Goal: Task Accomplishment & Management: Use online tool/utility

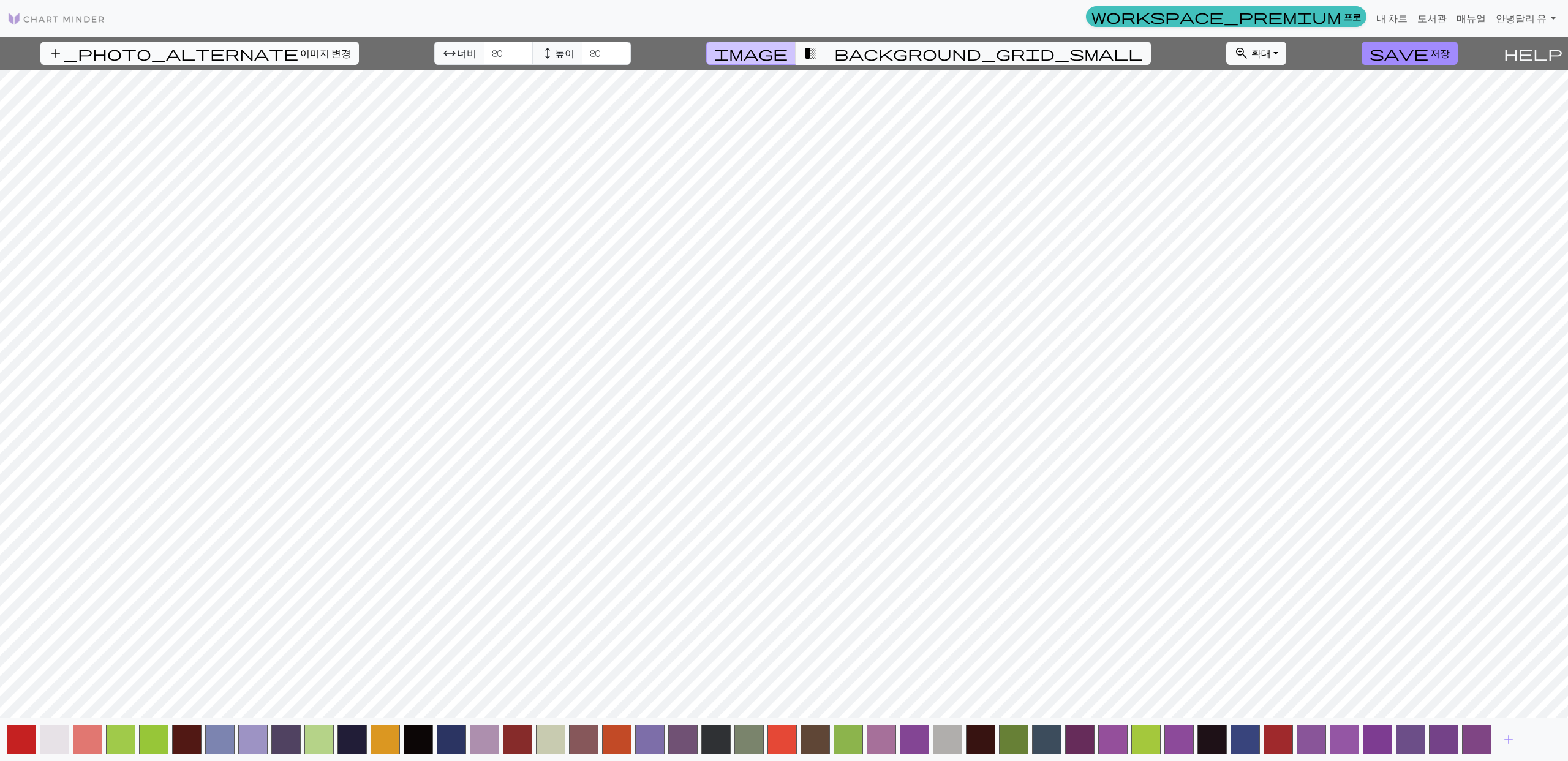
click at [159, 60] on button "add_photo_alternate 이미지 변경" at bounding box center [199, 53] width 318 height 24
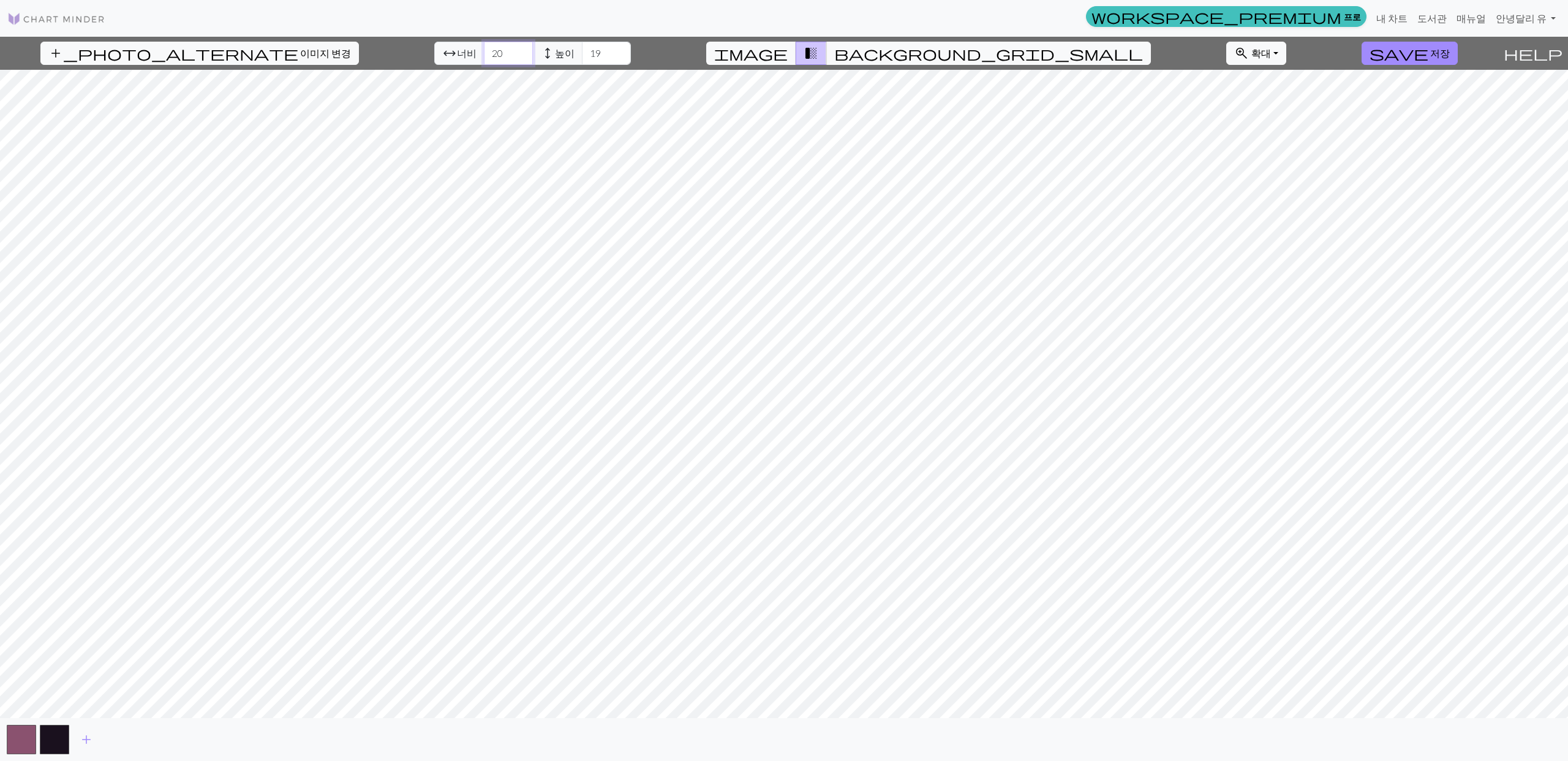
drag, startPoint x: 474, startPoint y: 53, endPoint x: 433, endPoint y: 53, distance: 41.0
click at [434, 53] on div "arrow_range 너비 20 height 높이 19" at bounding box center [532, 53] width 197 height 24
type input "60"
drag, startPoint x: 559, startPoint y: 53, endPoint x: 523, endPoint y: 51, distance: 36.1
click at [525, 53] on div "arrow_range 너비 60 height 높이 19" at bounding box center [532, 53] width 197 height 24
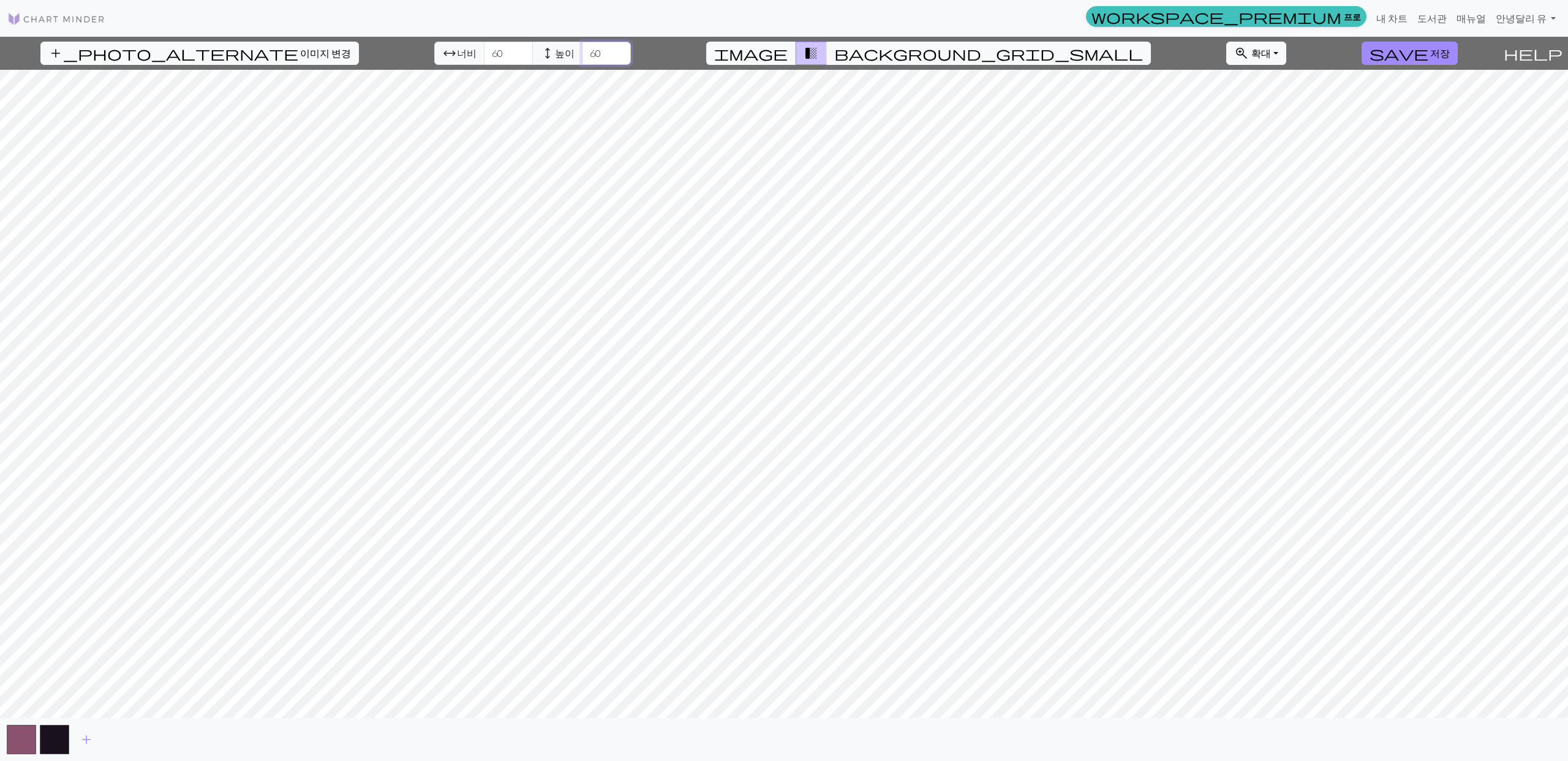
type input "60"
click at [87, 737] on span "add" at bounding box center [86, 740] width 15 height 17
click at [87, 737] on button "button" at bounding box center [87, 740] width 29 height 29
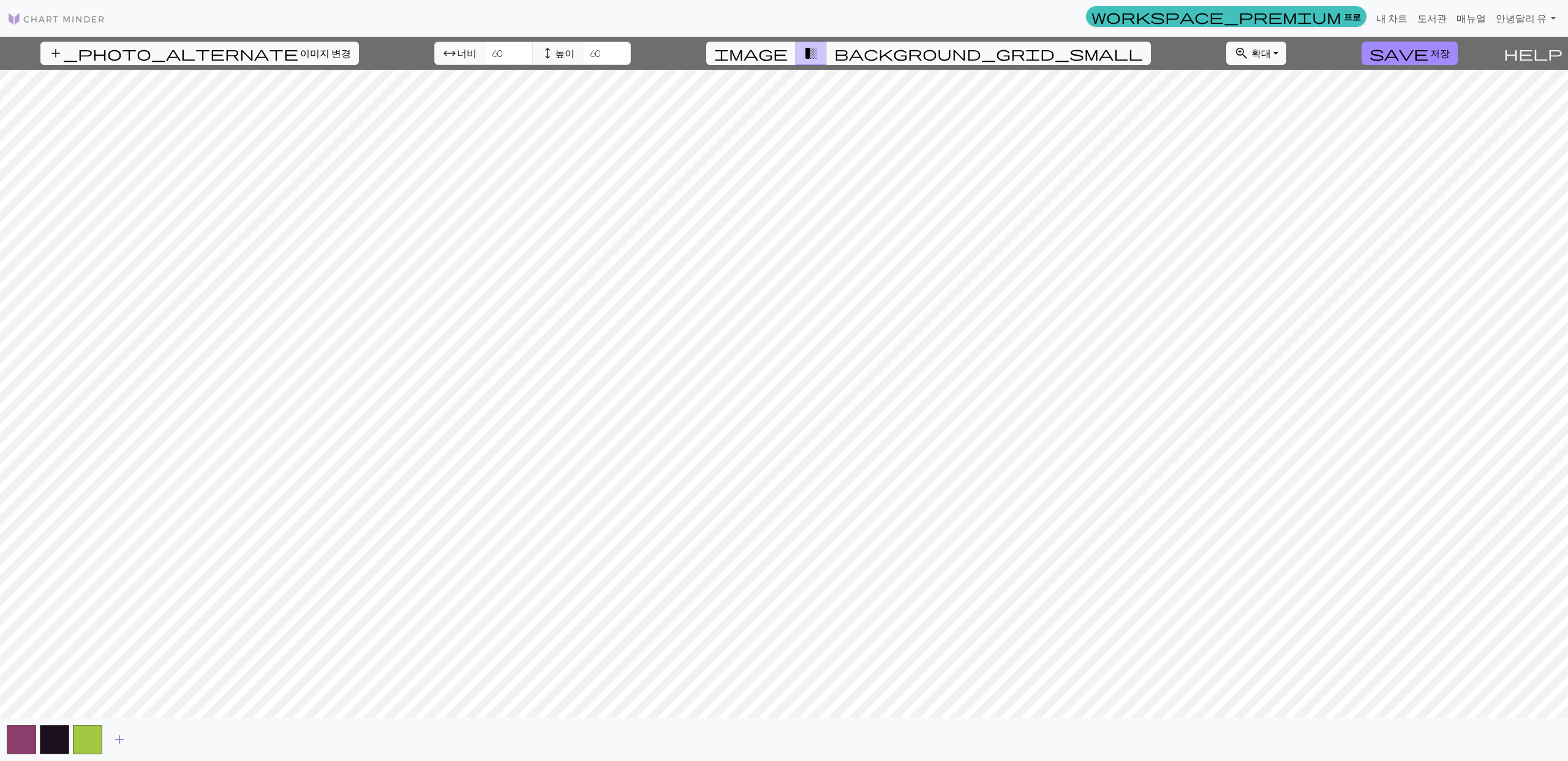
click at [87, 737] on button "button" at bounding box center [87, 740] width 29 height 29
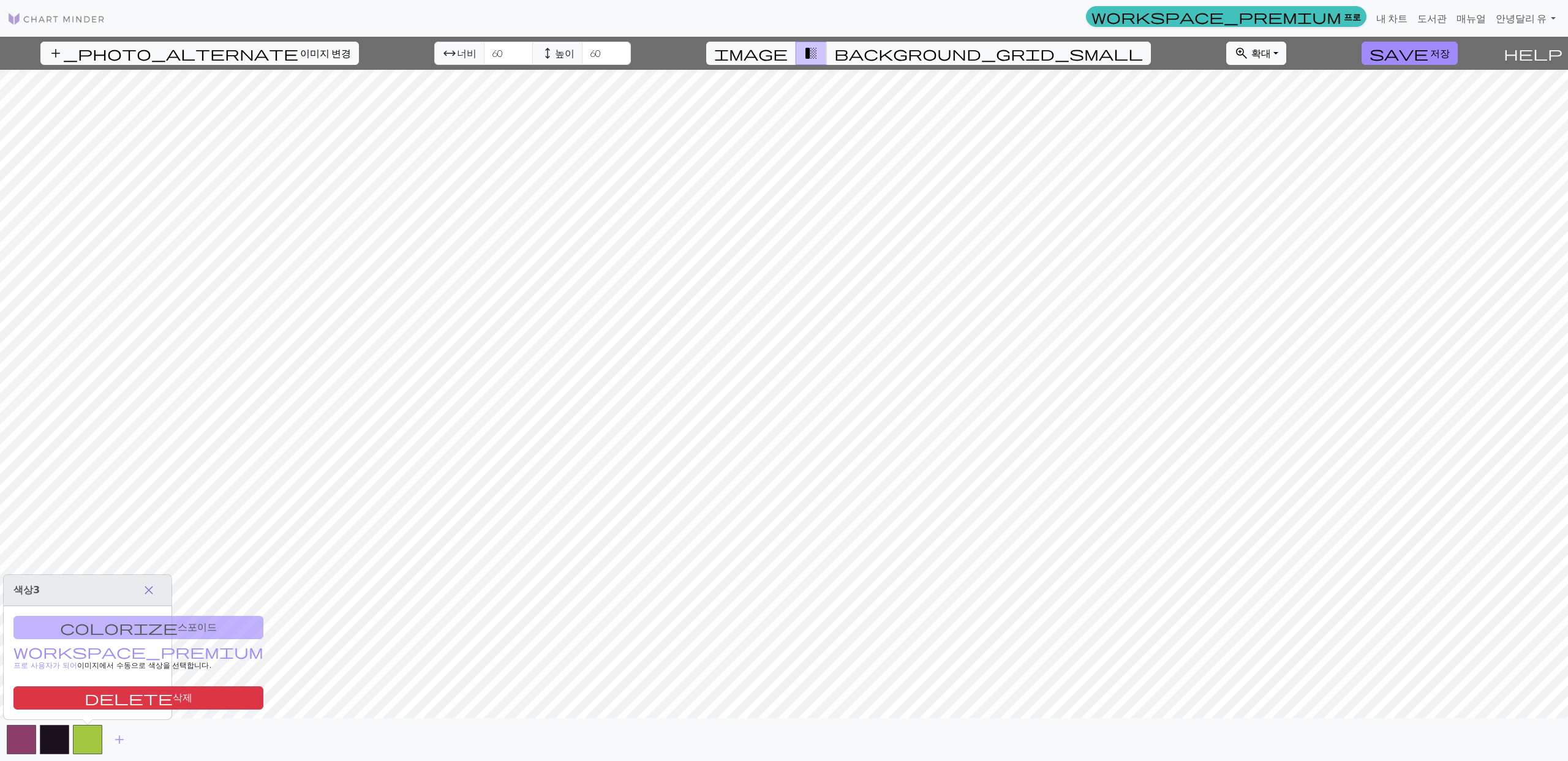
click at [157, 585] on button "close" at bounding box center [148, 591] width 26 height 21
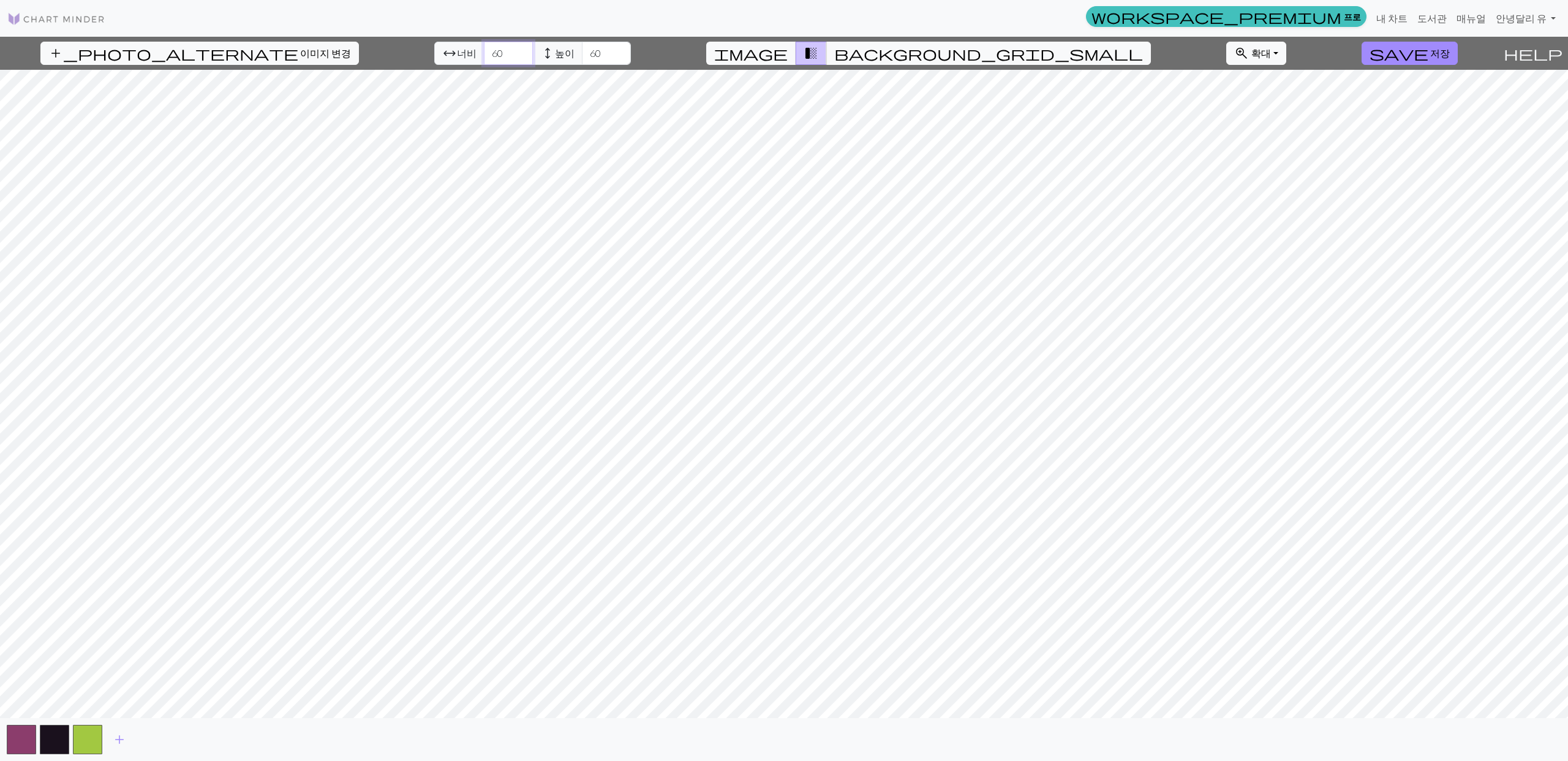
drag, startPoint x: 467, startPoint y: 55, endPoint x: 439, endPoint y: 54, distance: 28.0
click at [439, 54] on div "arrow_range 너비 60 height 높이 60" at bounding box center [532, 53] width 197 height 24
type input "80"
click at [582, 48] on input "60" at bounding box center [606, 53] width 49 height 24
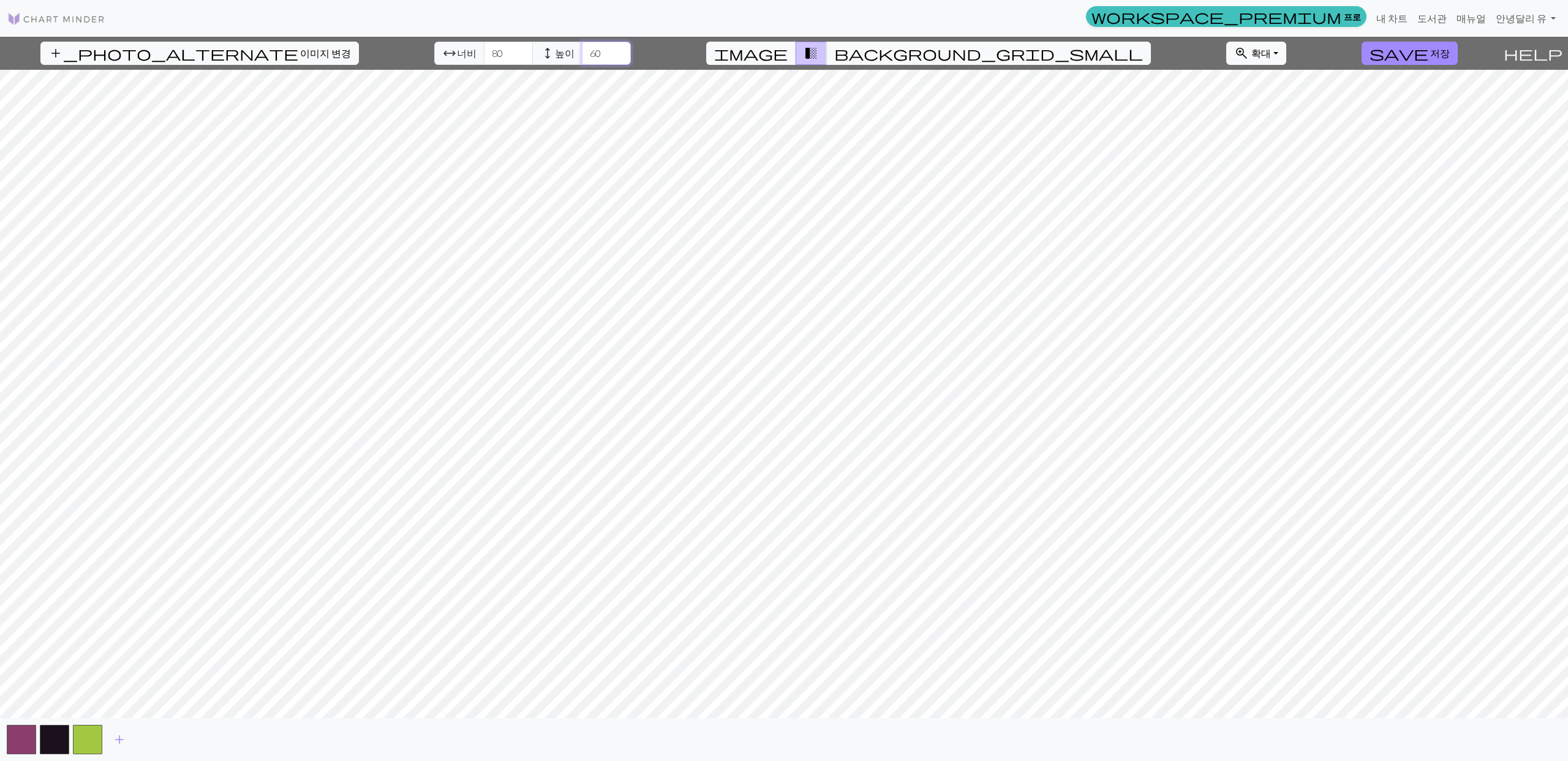
click at [582, 48] on input "60" at bounding box center [606, 53] width 49 height 24
type input "80"
click at [122, 740] on span "add" at bounding box center [119, 740] width 15 height 17
click at [122, 740] on button "button" at bounding box center [121, 740] width 29 height 29
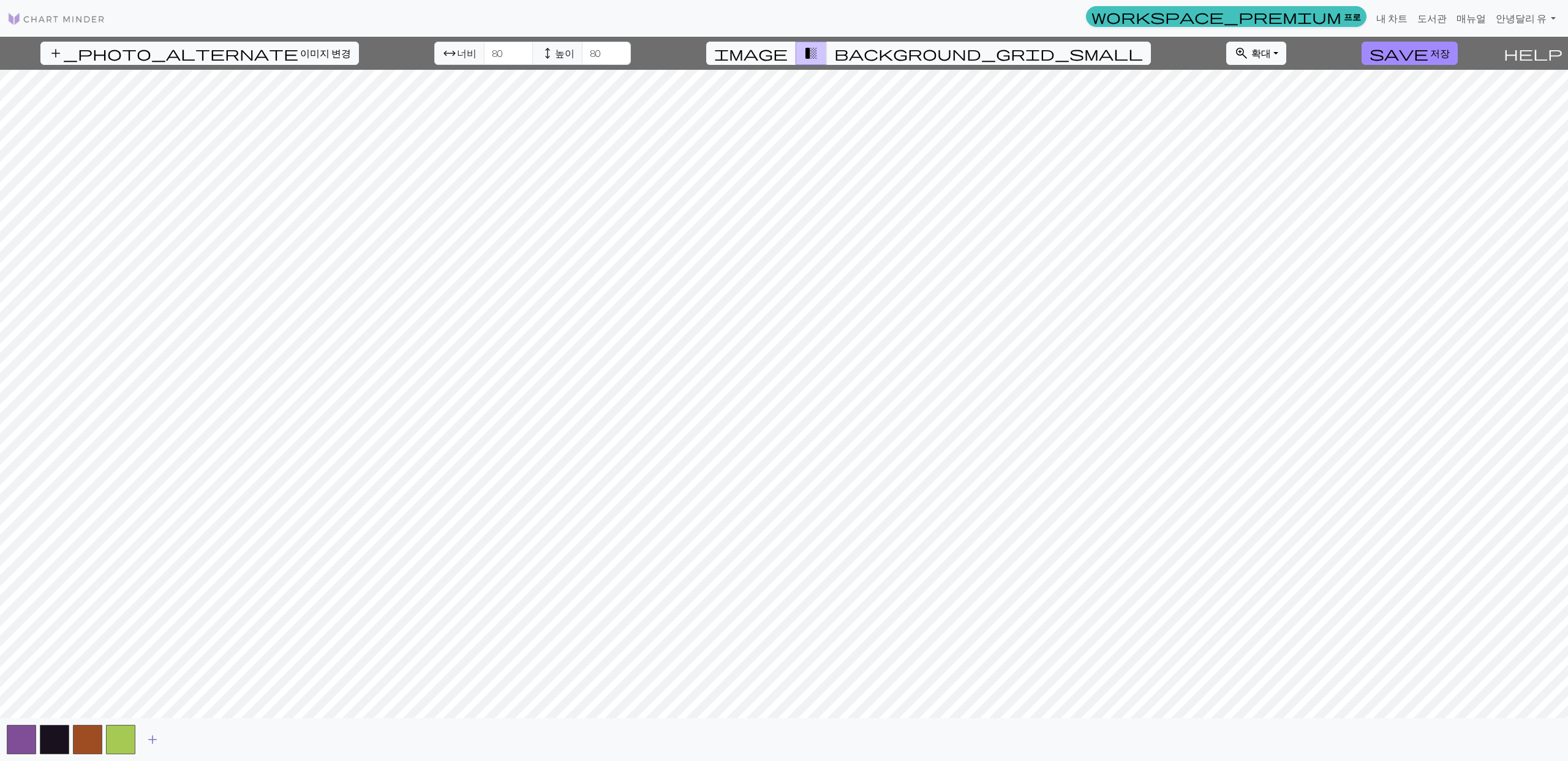
click at [158, 740] on span "add" at bounding box center [152, 740] width 15 height 17
click at [180, 741] on span "add" at bounding box center [185, 740] width 15 height 17
click at [218, 741] on span "add" at bounding box center [218, 740] width 15 height 17
click at [261, 745] on button "add" at bounding box center [252, 740] width 31 height 24
click at [261, 744] on button "button" at bounding box center [253, 740] width 29 height 29
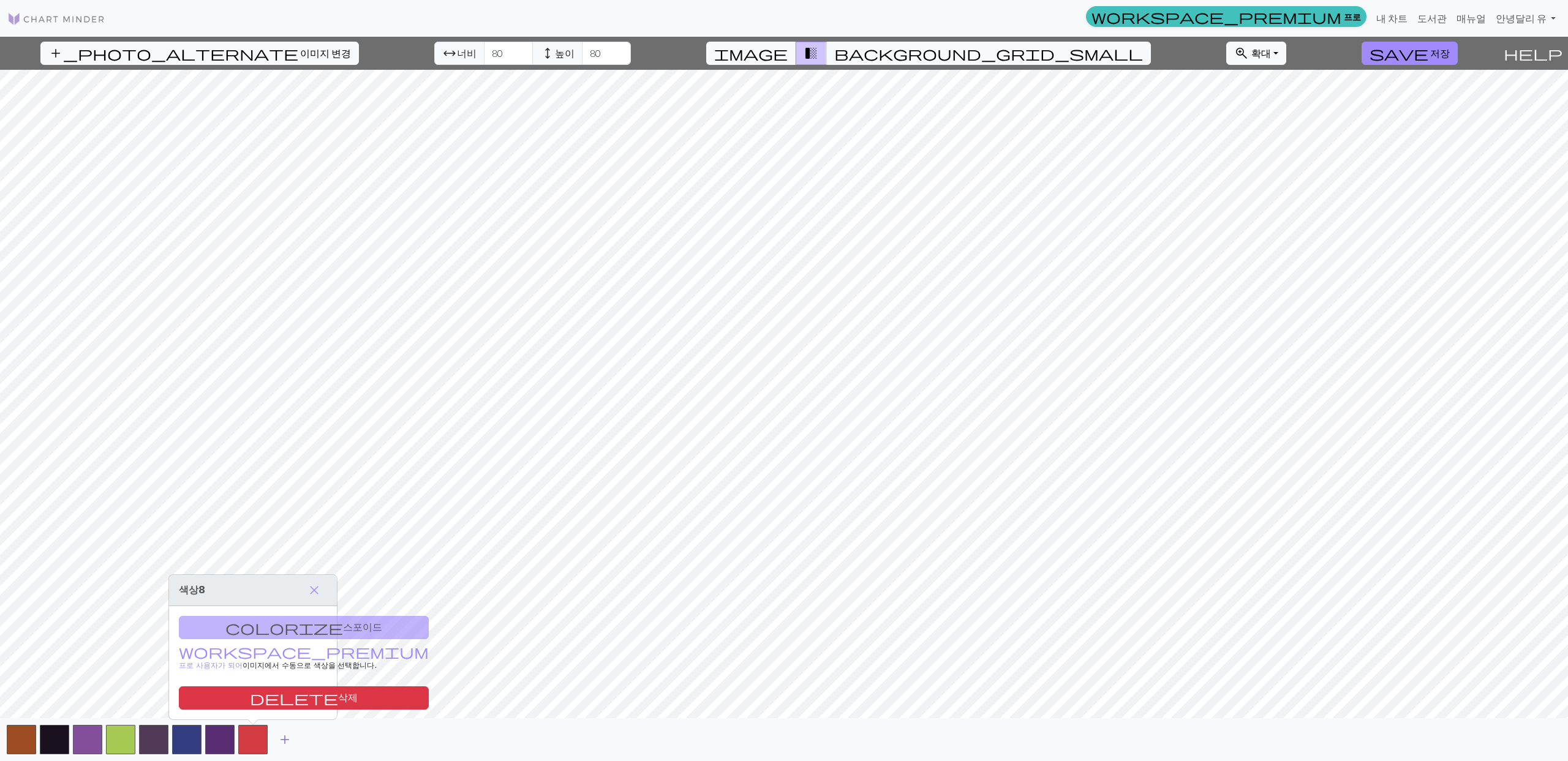
click at [284, 742] on span "add" at bounding box center [284, 740] width 15 height 17
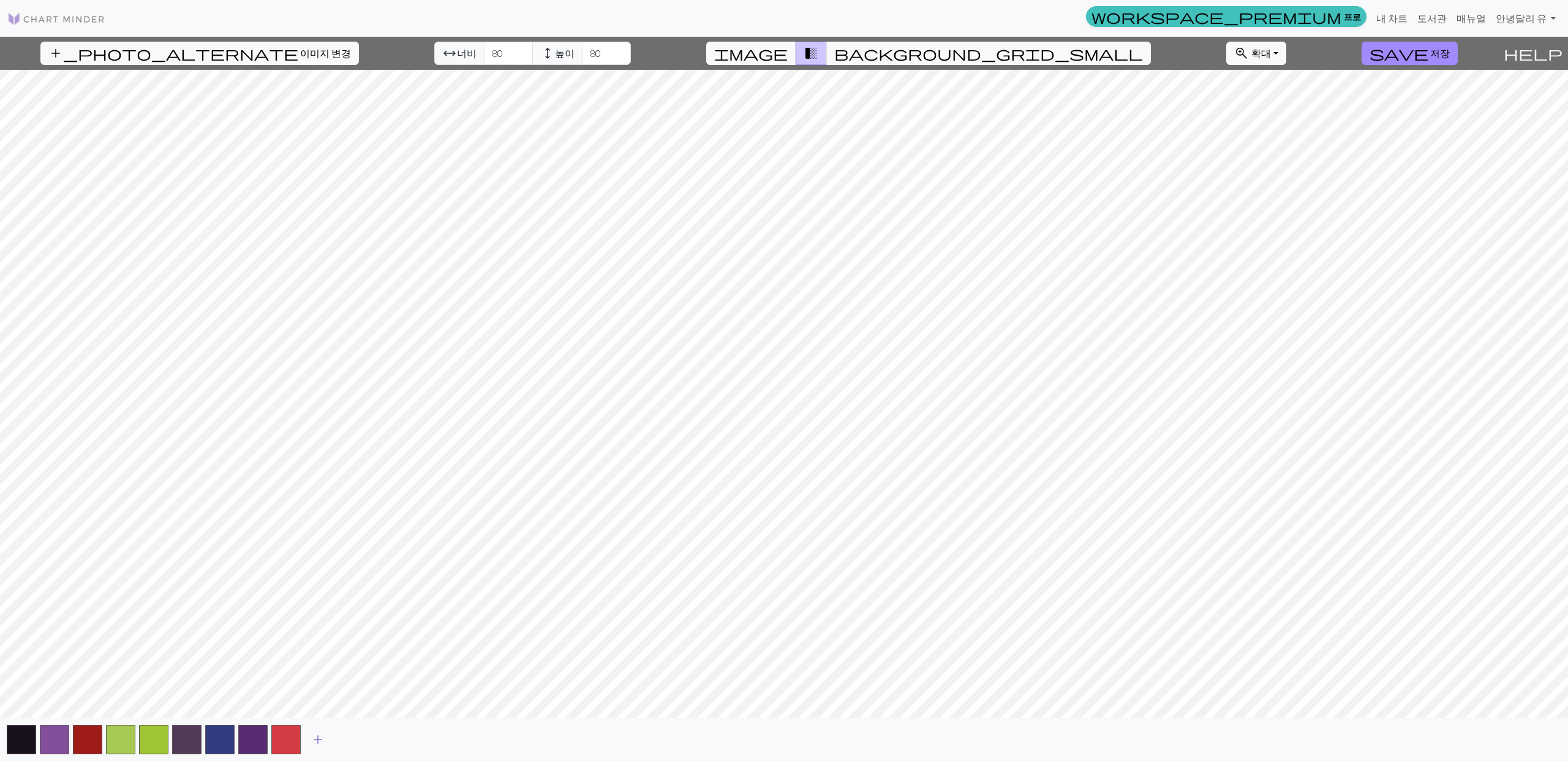
click at [311, 743] on button "add" at bounding box center [317, 740] width 31 height 24
click at [353, 743] on span "add" at bounding box center [351, 740] width 15 height 17
click at [381, 740] on span "add" at bounding box center [383, 740] width 15 height 17
click at [415, 744] on span "add" at bounding box center [417, 740] width 15 height 17
click at [455, 746] on span "add" at bounding box center [450, 740] width 15 height 17
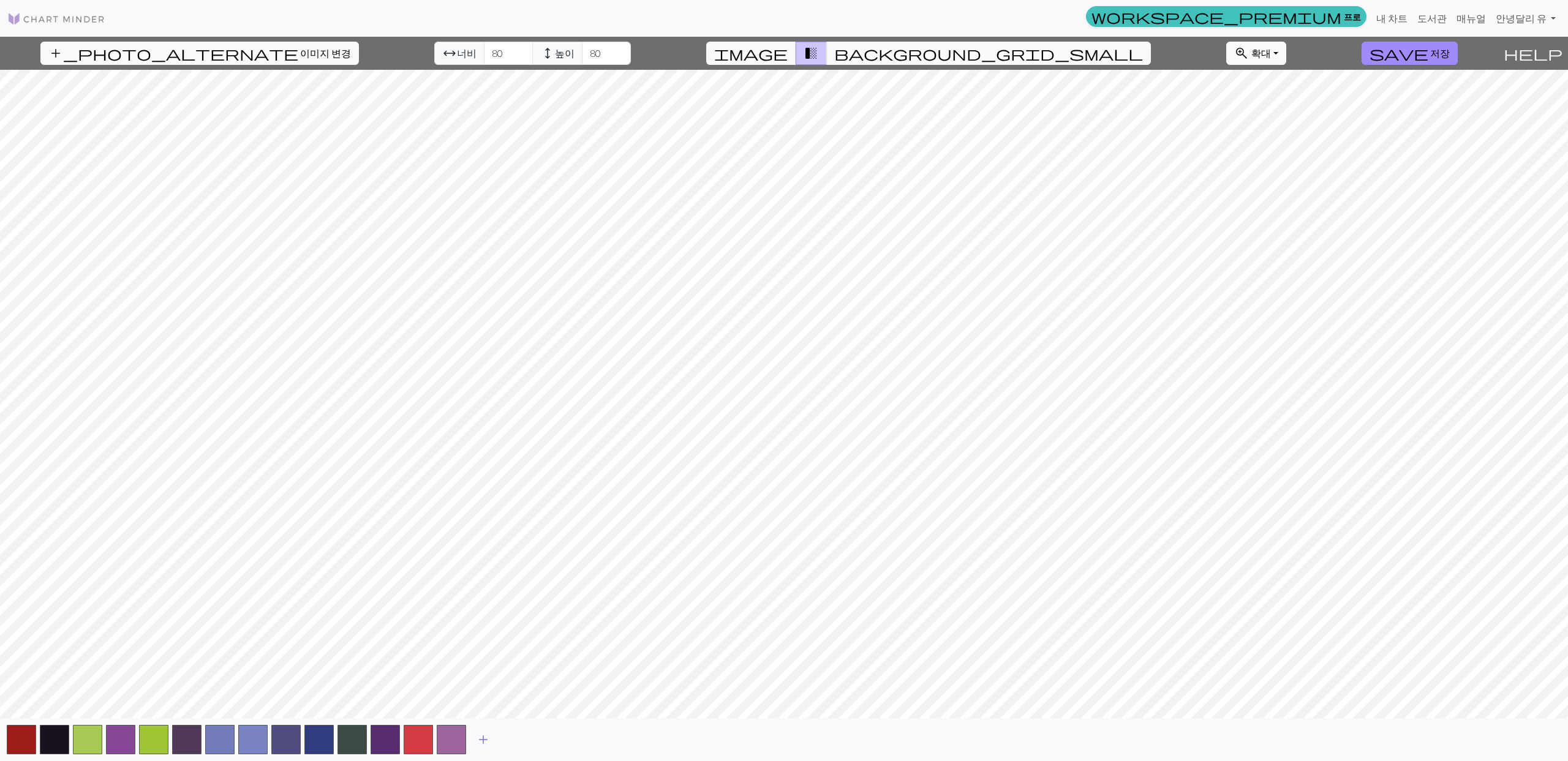
click at [487, 742] on span "add" at bounding box center [483, 740] width 15 height 17
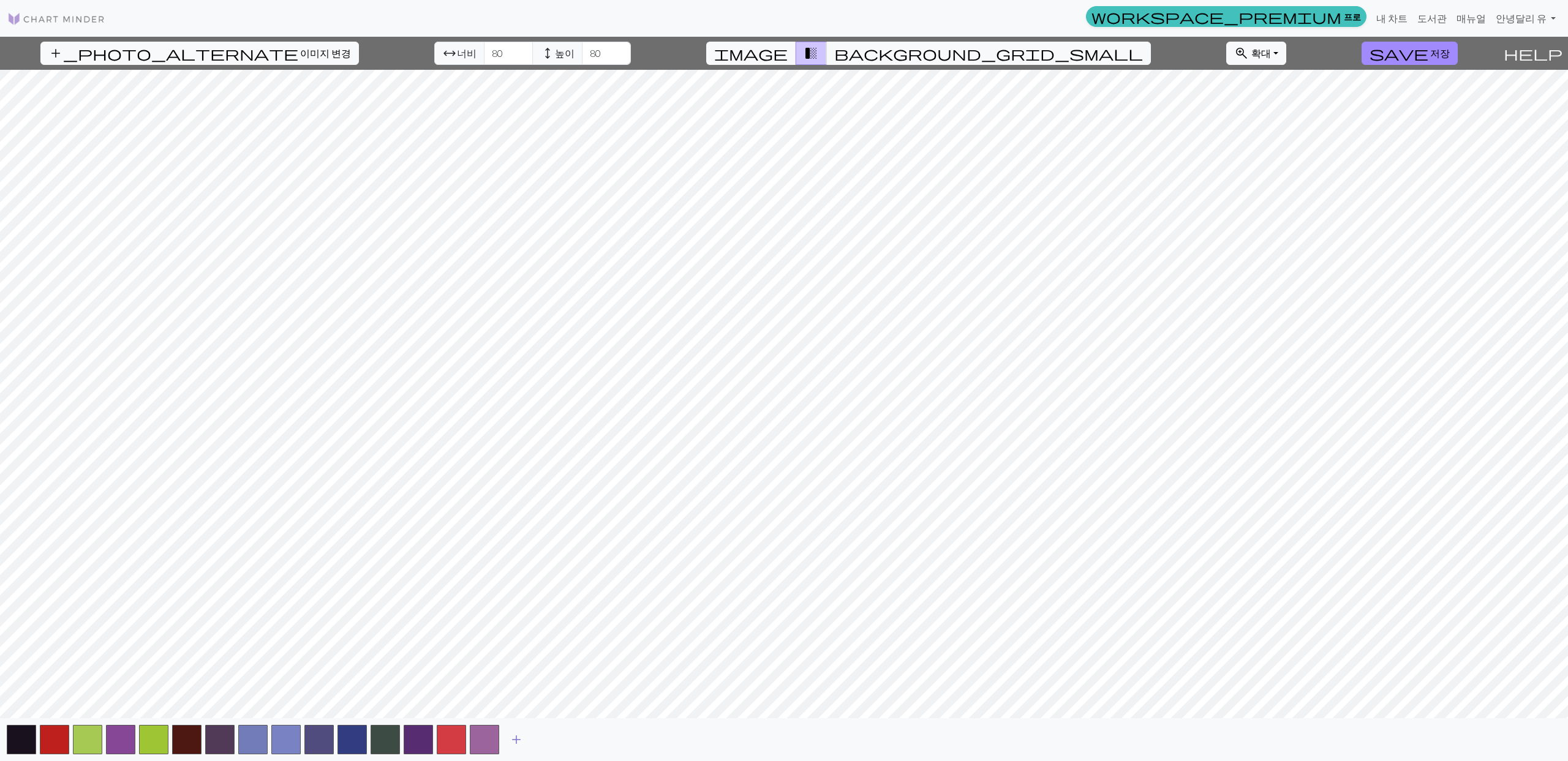
click at [520, 740] on span "add" at bounding box center [516, 740] width 15 height 17
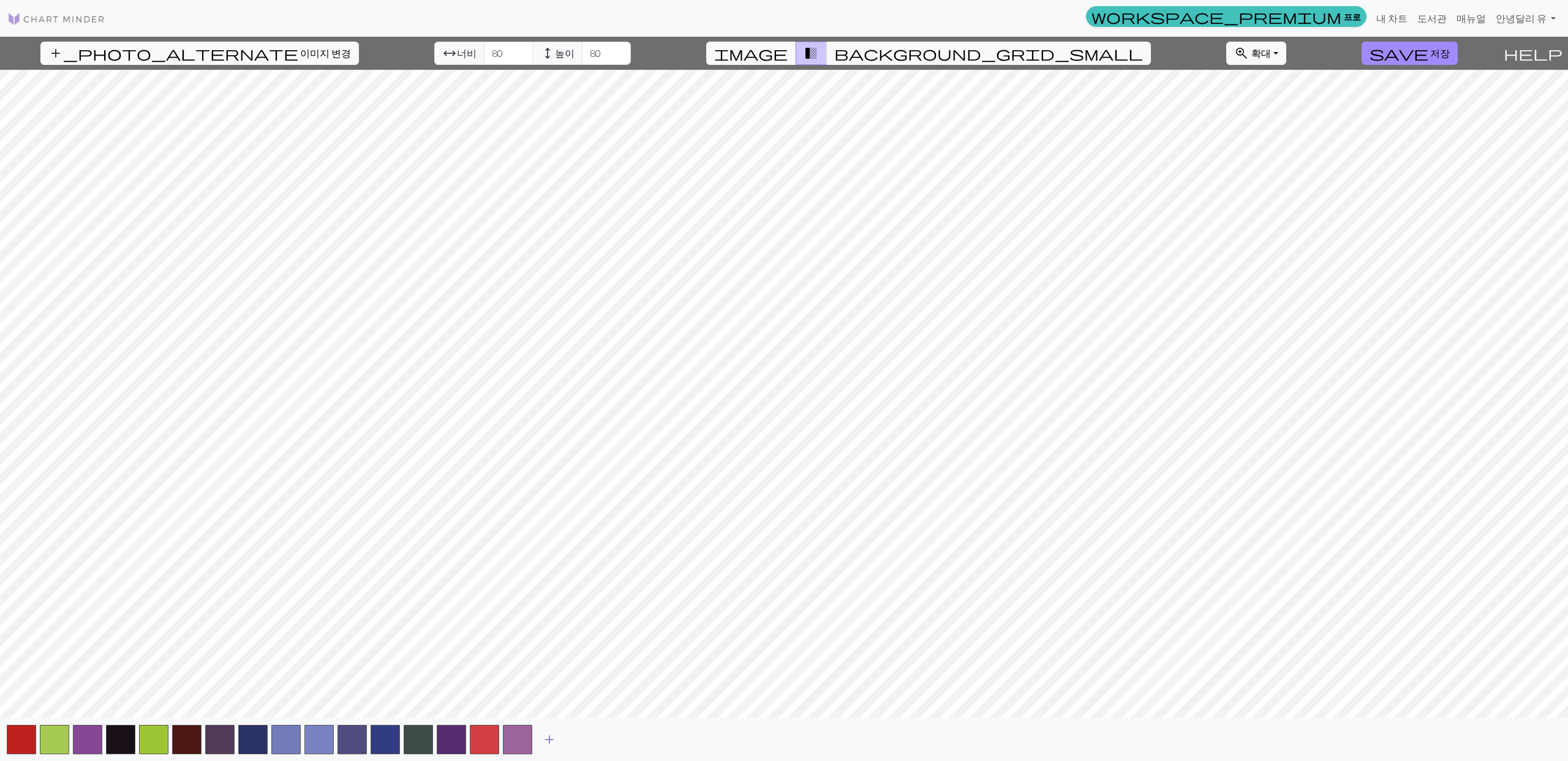
click at [554, 742] on span "add" at bounding box center [549, 740] width 15 height 17
click at [586, 742] on span "add" at bounding box center [582, 740] width 15 height 17
click at [625, 744] on button "add" at bounding box center [616, 740] width 31 height 24
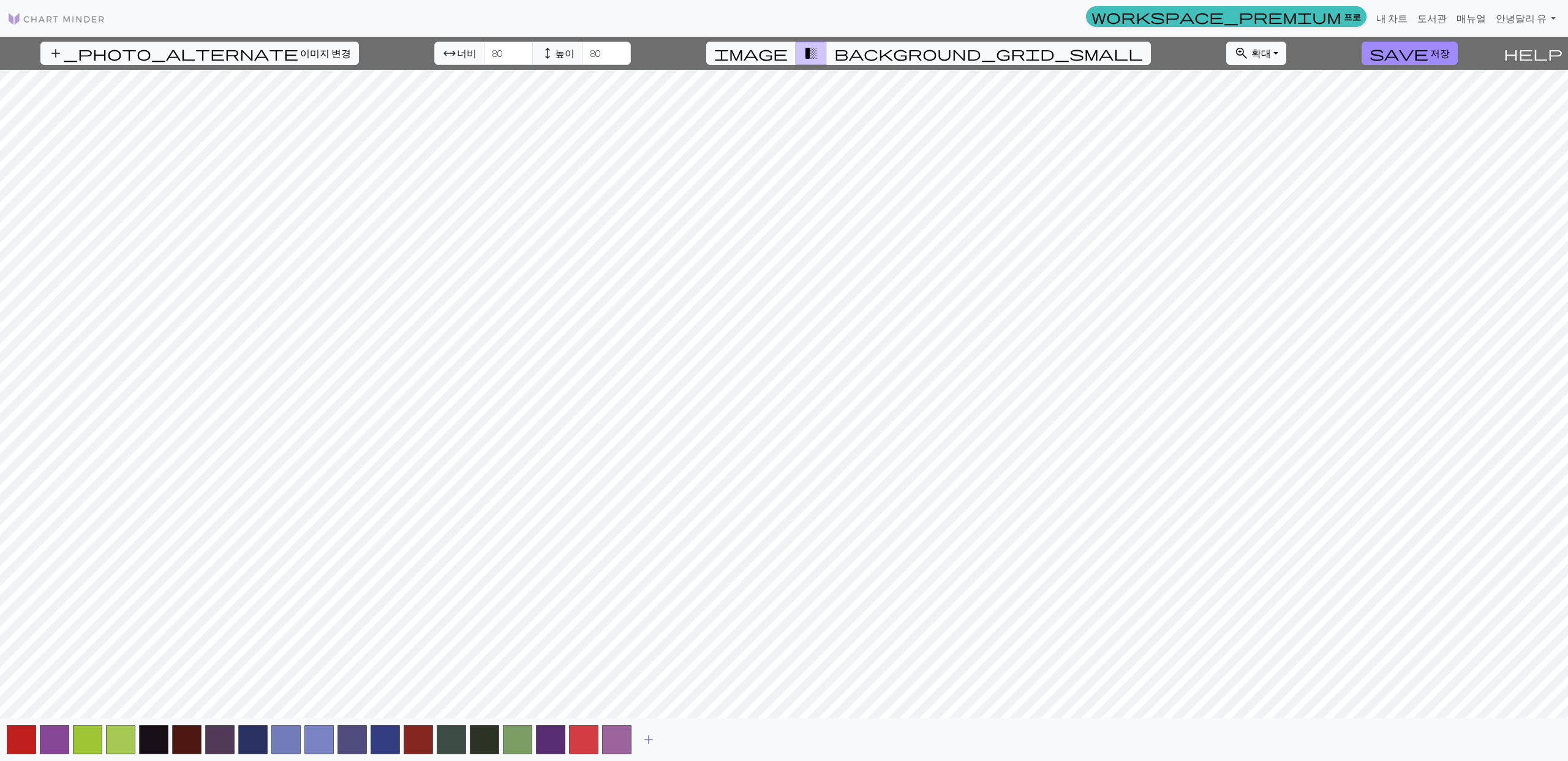
click at [645, 744] on span "add" at bounding box center [648, 740] width 15 height 17
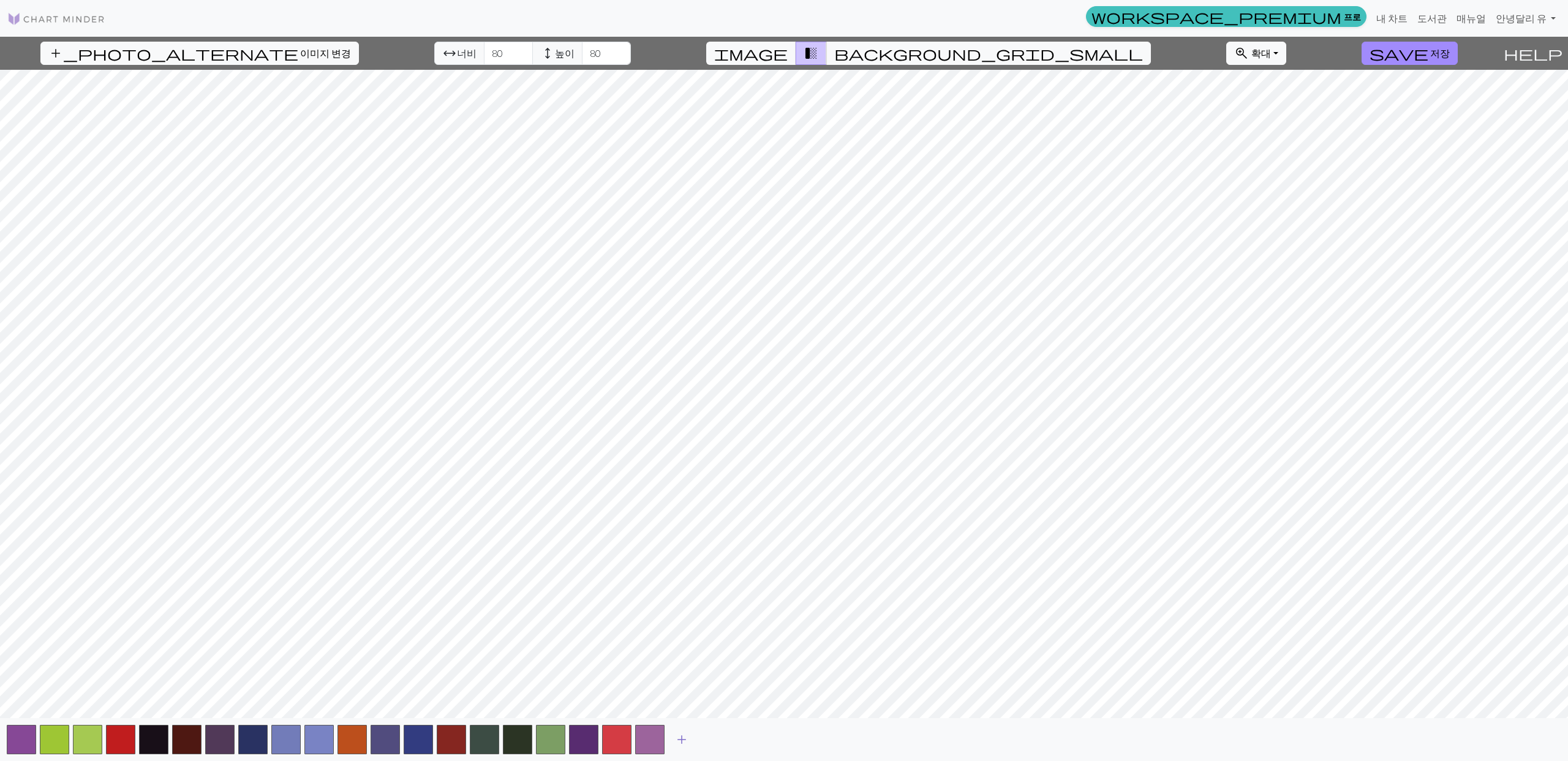
click at [677, 741] on span "add" at bounding box center [681, 740] width 15 height 17
click at [731, 738] on div "add" at bounding box center [784, 740] width 1568 height 43
click at [723, 738] on button "add" at bounding box center [715, 740] width 31 height 24
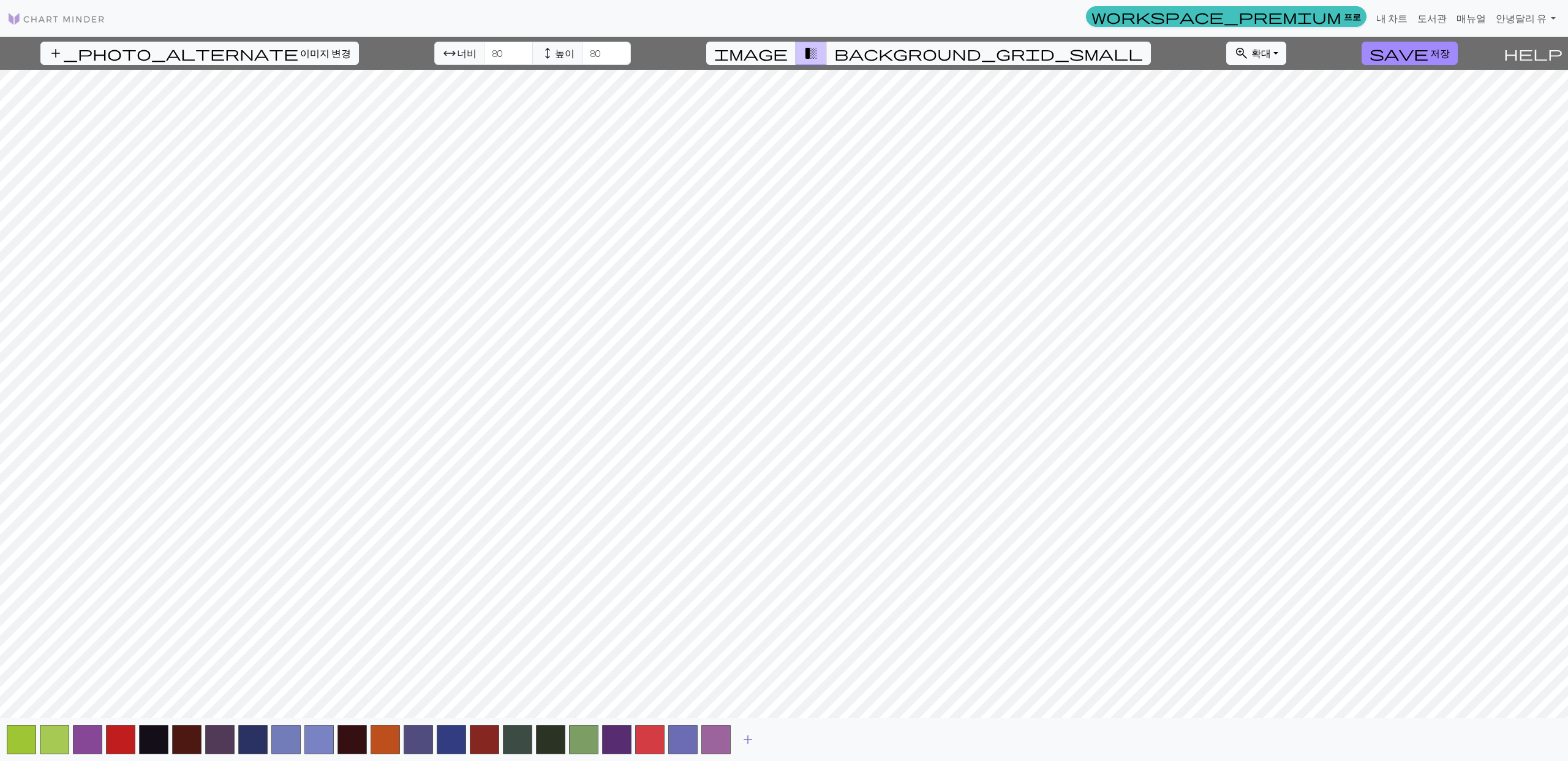
click at [744, 740] on span "add" at bounding box center [747, 740] width 15 height 17
click at [774, 740] on span "add" at bounding box center [781, 740] width 15 height 17
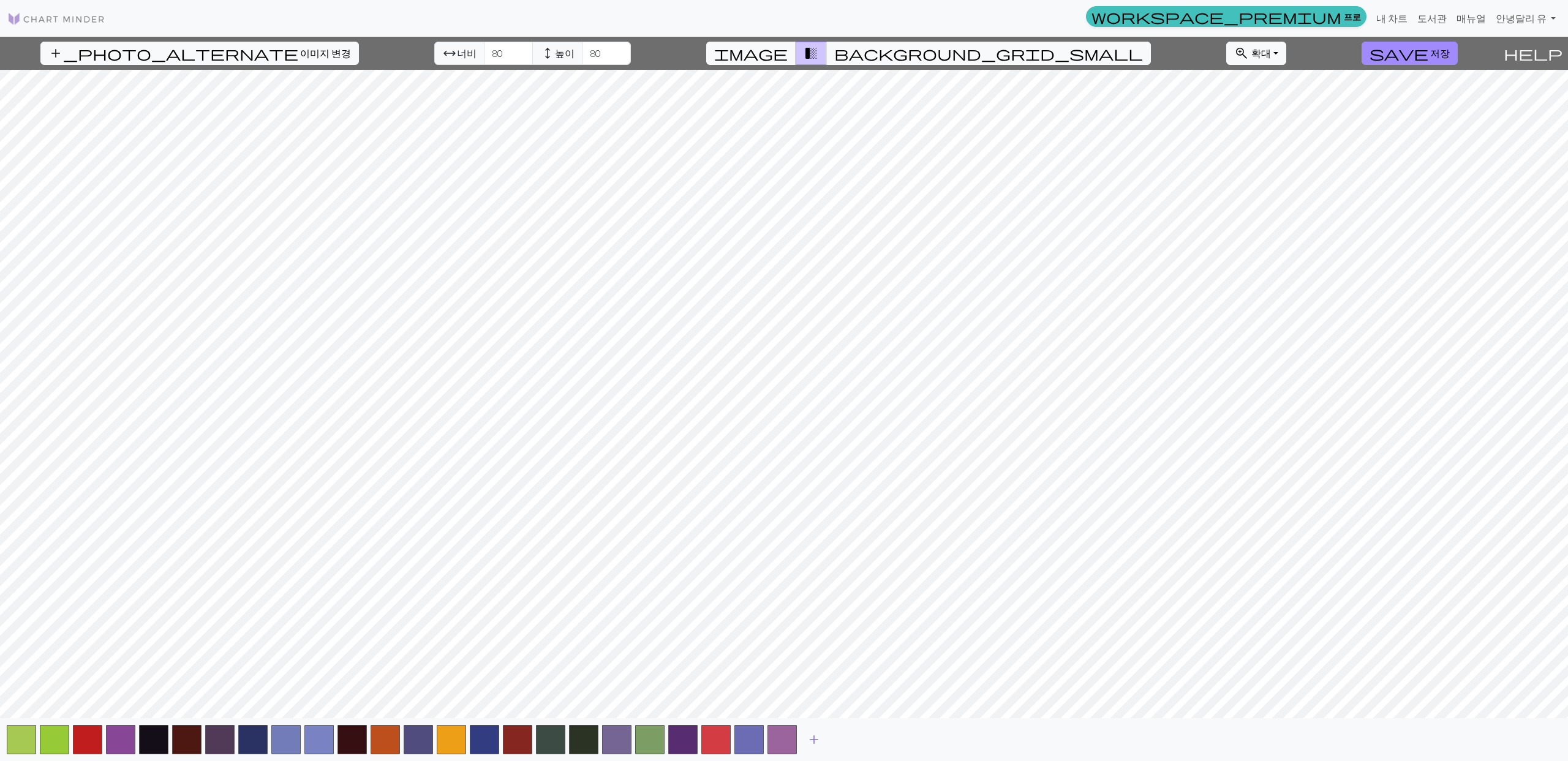
click at [807, 741] on span "add" at bounding box center [814, 740] width 15 height 17
drag, startPoint x: 845, startPoint y: 734, endPoint x: 870, endPoint y: 736, distance: 25.1
click at [845, 734] on span "add" at bounding box center [846, 740] width 15 height 17
click at [883, 738] on span "add" at bounding box center [880, 740] width 15 height 17
click at [911, 740] on span "add" at bounding box center [913, 740] width 15 height 17
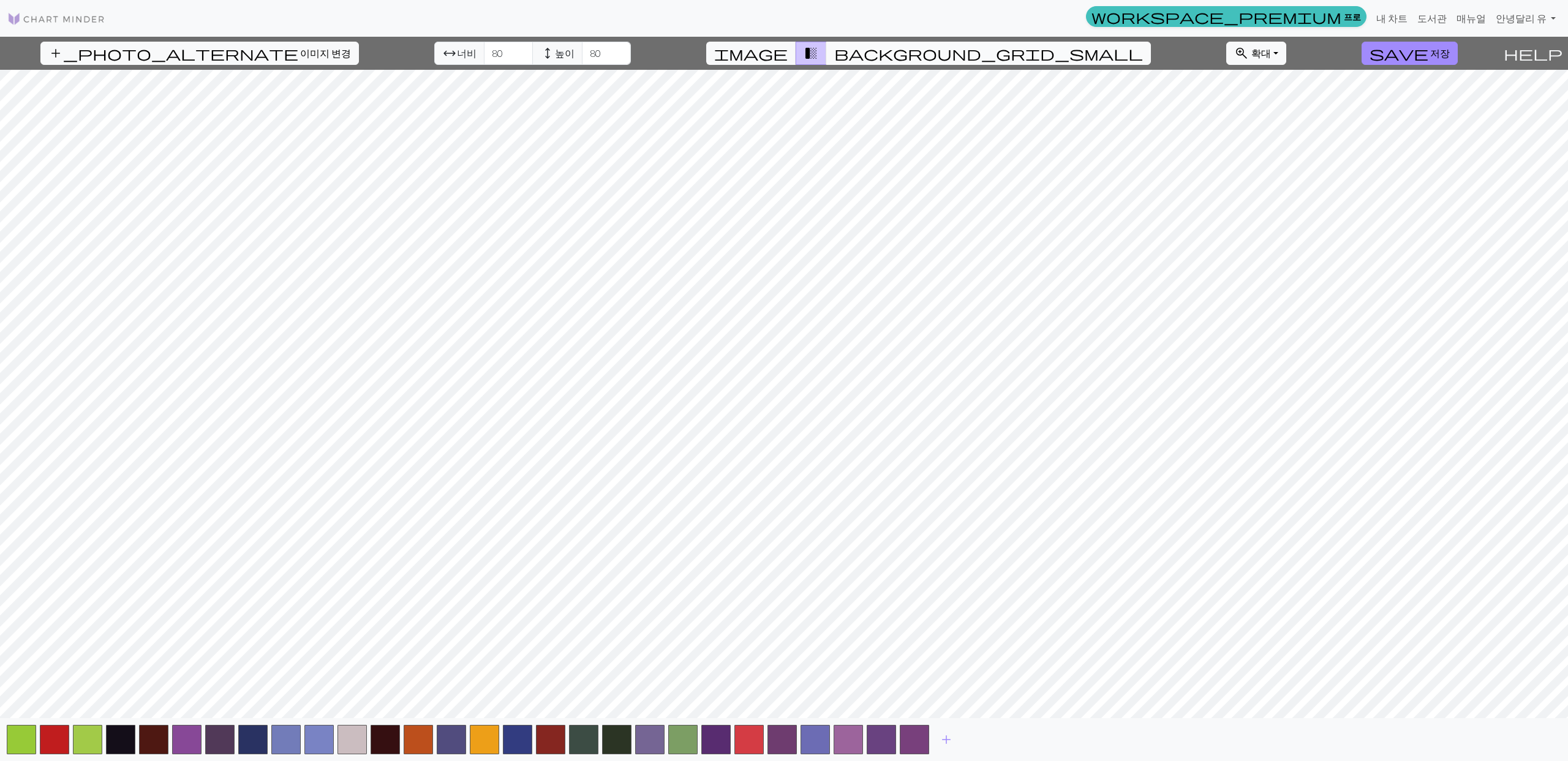
click at [878, 50] on span "background_grid_small" at bounding box center [988, 53] width 308 height 17
click at [818, 56] on span "transition_fade" at bounding box center [810, 53] width 15 height 17
click at [787, 54] on span "image" at bounding box center [751, 53] width 73 height 17
click at [818, 54] on span "transition_fade" at bounding box center [810, 53] width 15 height 17
click at [796, 47] on button "image" at bounding box center [751, 53] width 90 height 24
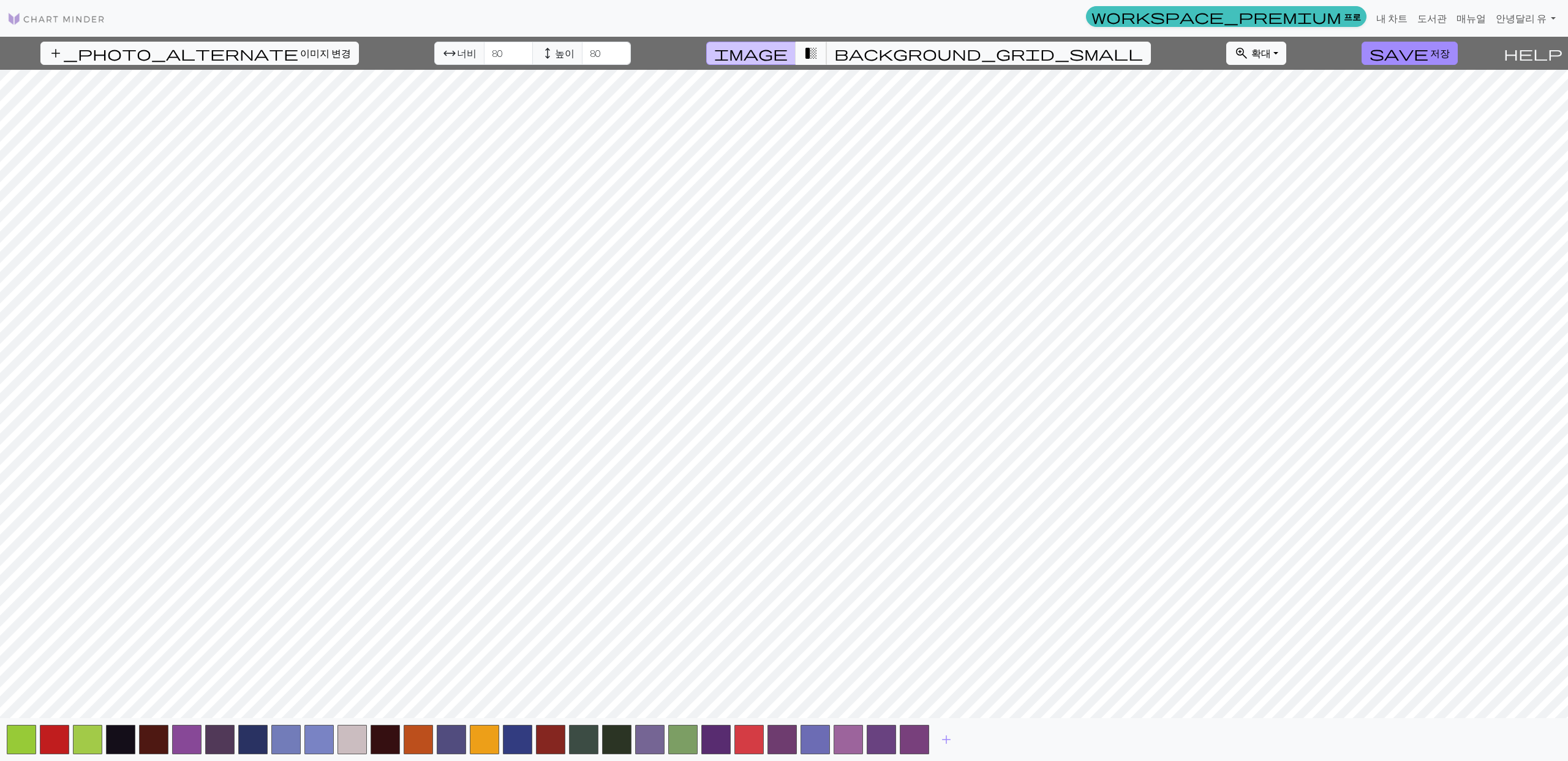
click at [818, 53] on span "transition_fade" at bounding box center [810, 53] width 15 height 17
click at [947, 740] on span "add" at bounding box center [946, 740] width 15 height 17
click at [980, 743] on span "add" at bounding box center [979, 740] width 15 height 17
click at [1006, 744] on span "add" at bounding box center [1012, 740] width 15 height 17
click at [1039, 744] on span "add" at bounding box center [1045, 740] width 15 height 17
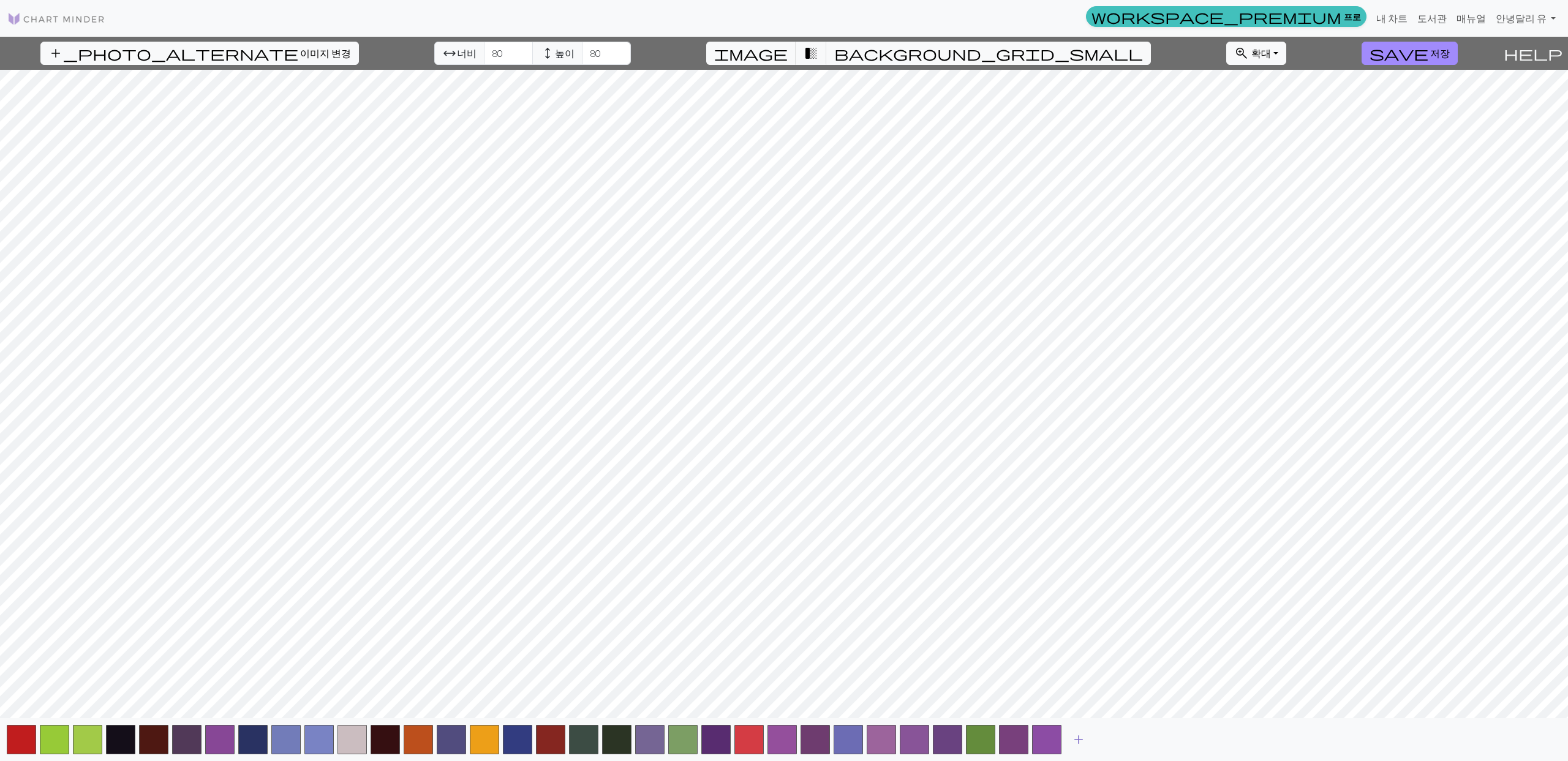
click at [1076, 744] on span "add" at bounding box center [1078, 740] width 15 height 17
click at [1109, 741] on span "add" at bounding box center [1111, 740] width 15 height 17
click at [1150, 743] on span "add" at bounding box center [1144, 740] width 15 height 17
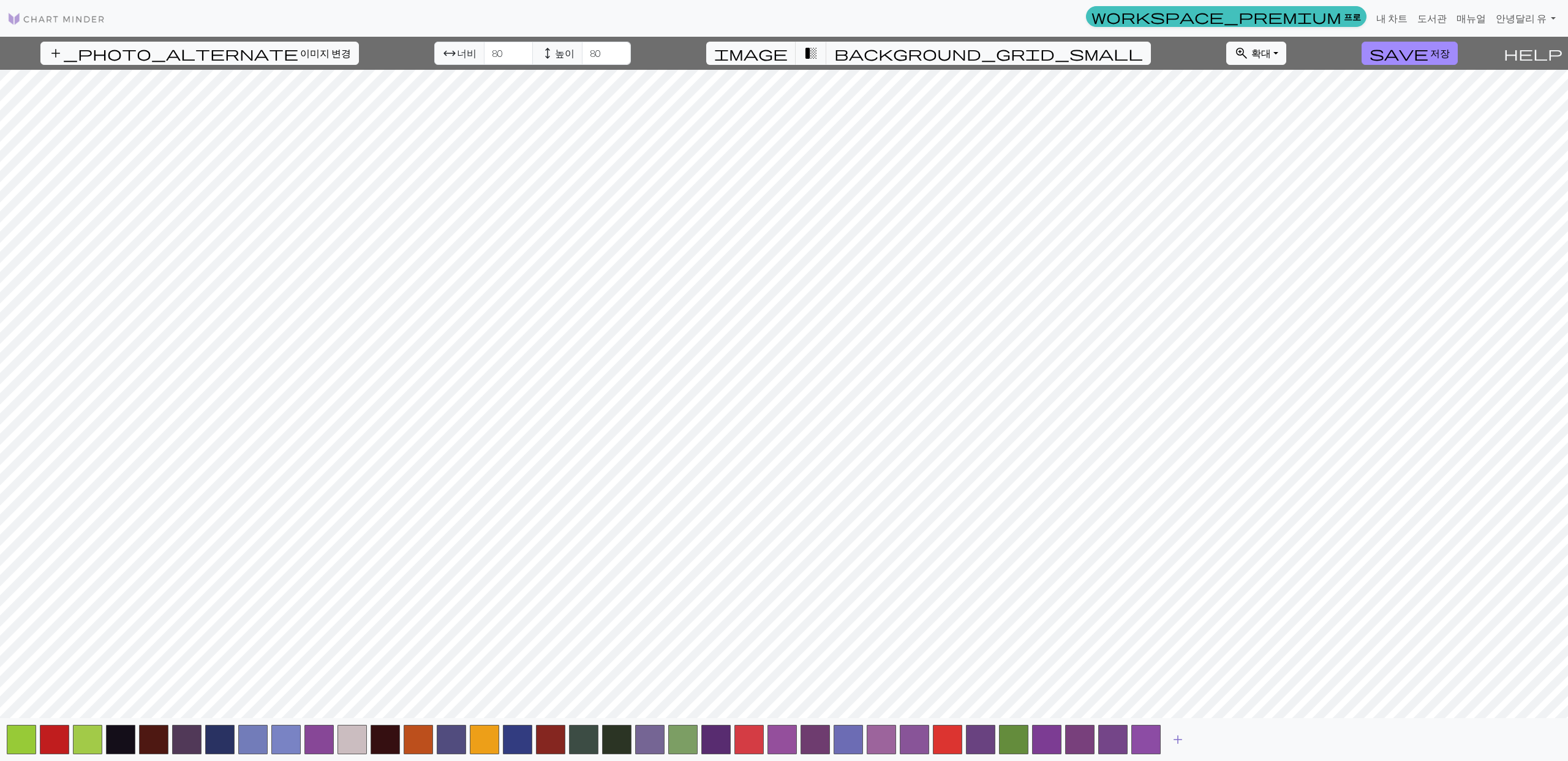
click at [1183, 742] on span "add" at bounding box center [1178, 740] width 15 height 17
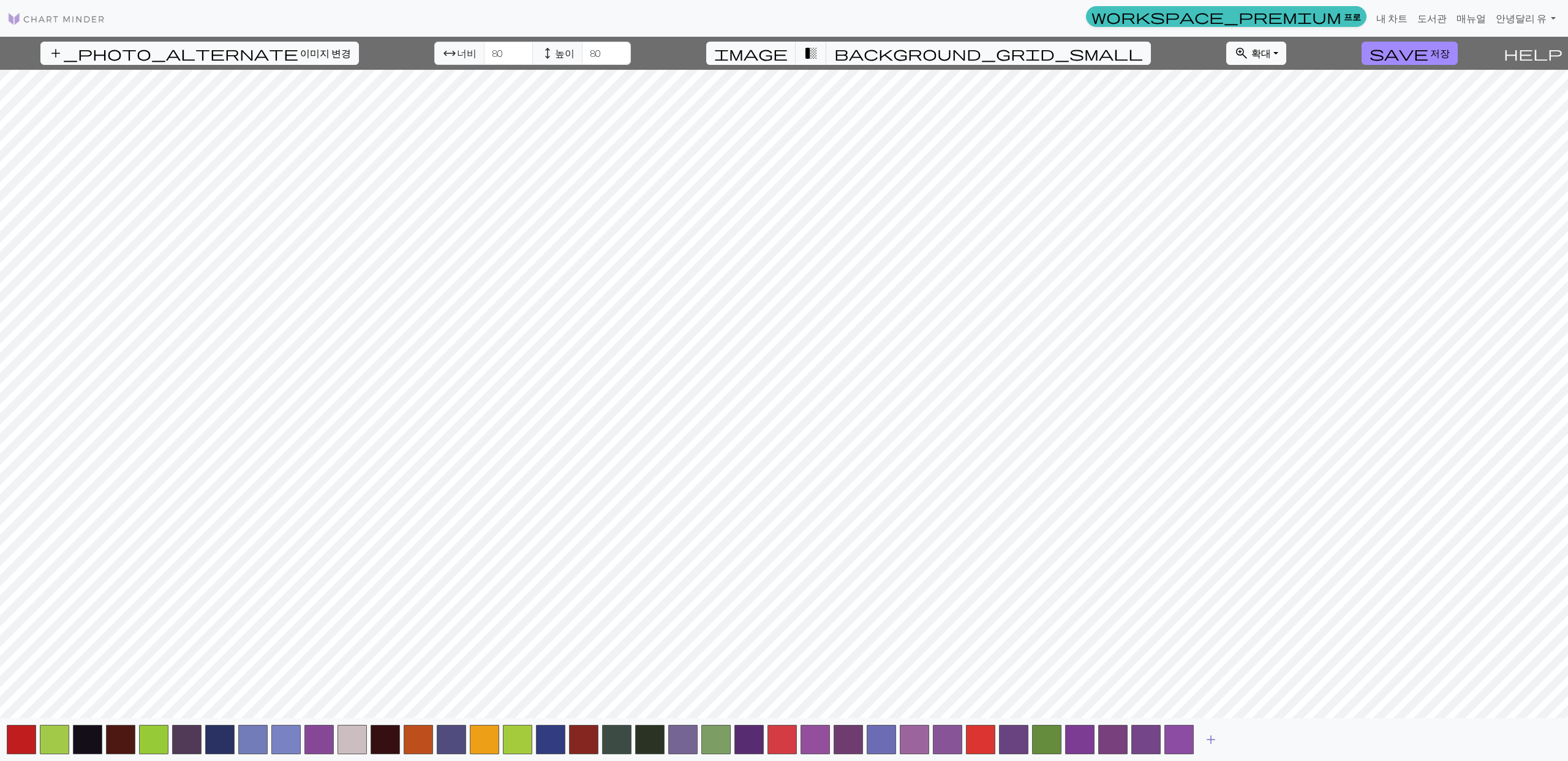
click at [1219, 738] on button "add" at bounding box center [1211, 740] width 31 height 24
click at [1250, 735] on span "add" at bounding box center [1244, 740] width 15 height 17
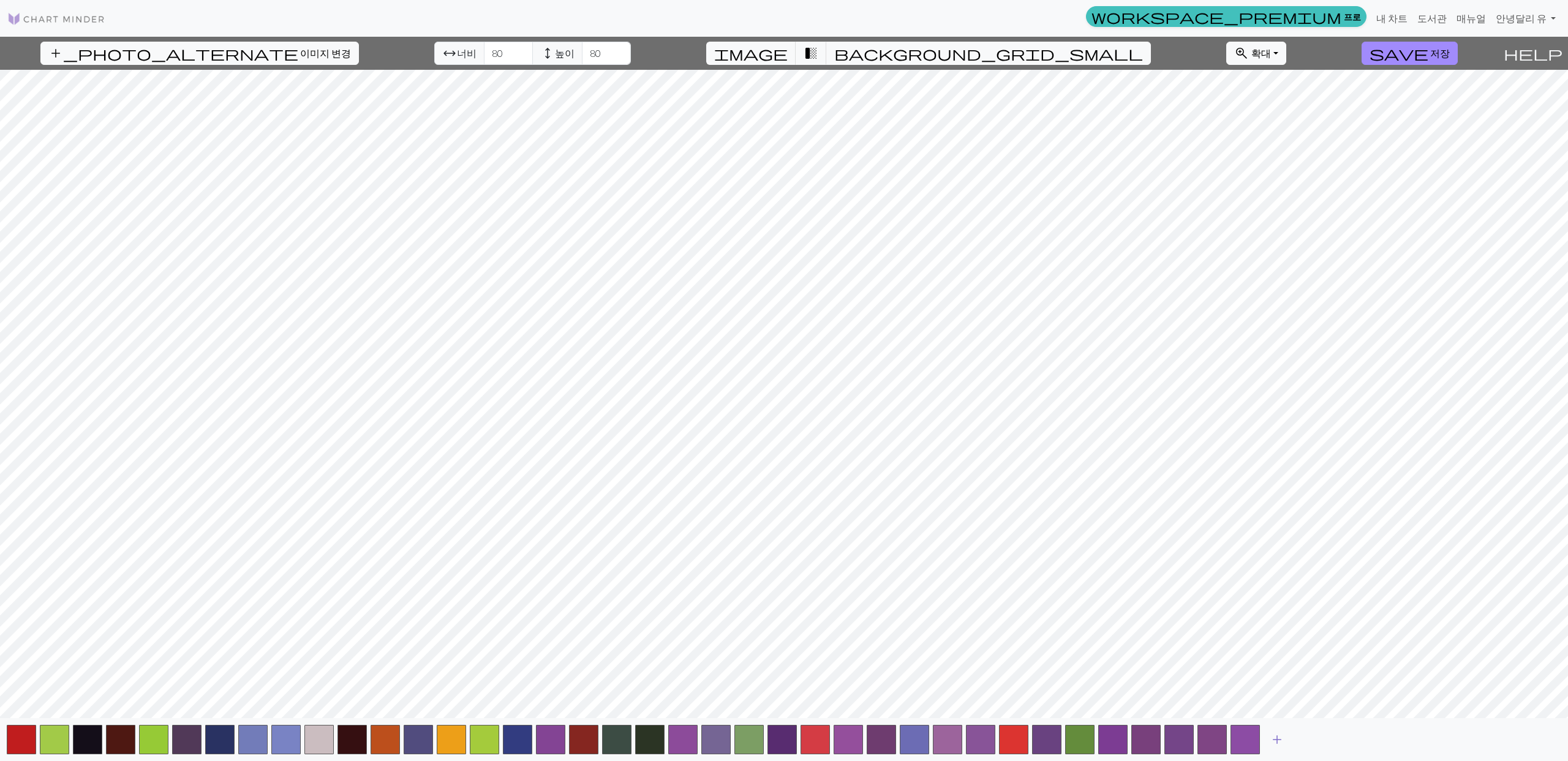
click at [1281, 740] on span "add" at bounding box center [1277, 740] width 15 height 17
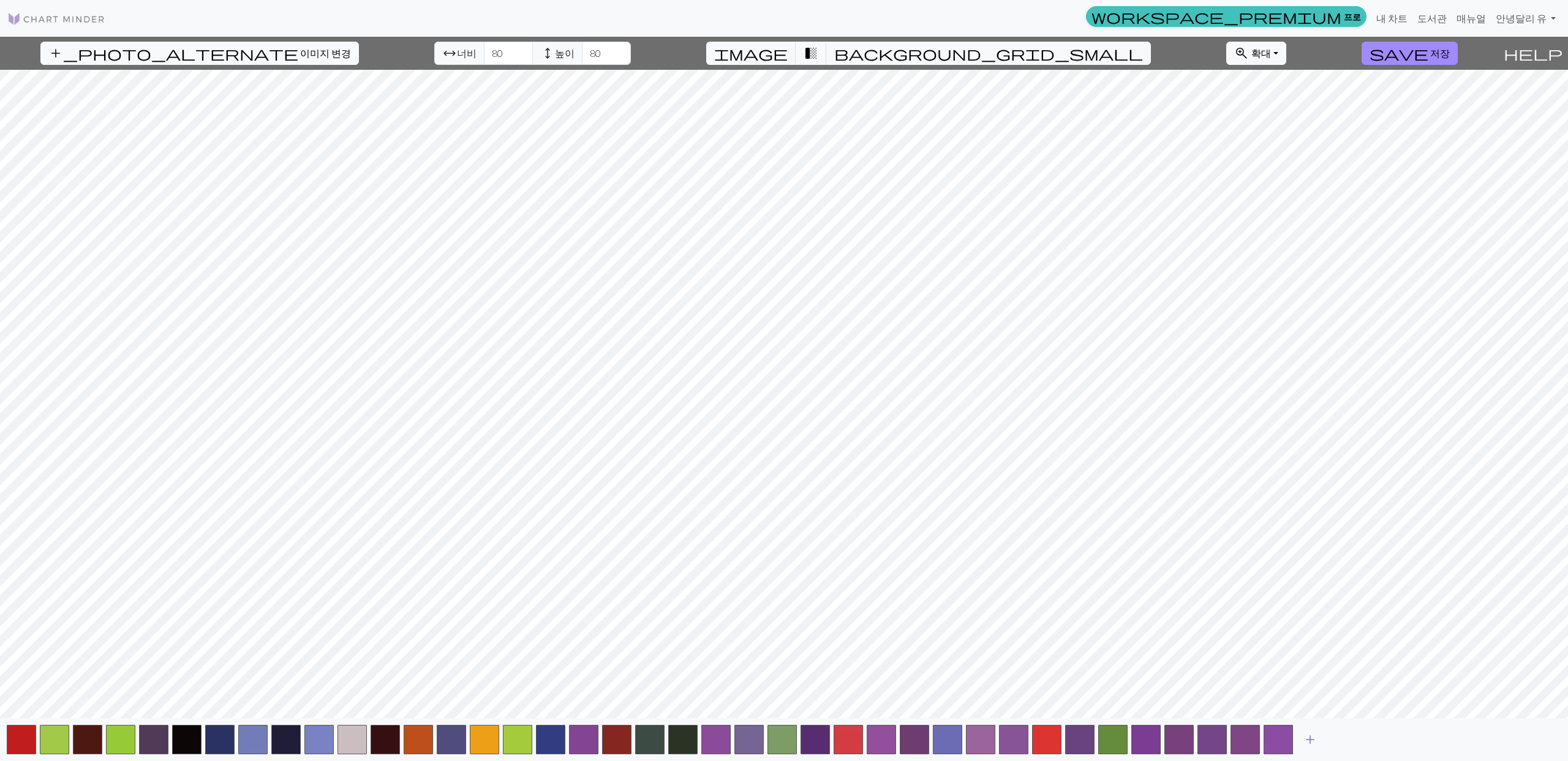
click at [1312, 738] on span "add" at bounding box center [1309, 740] width 15 height 17
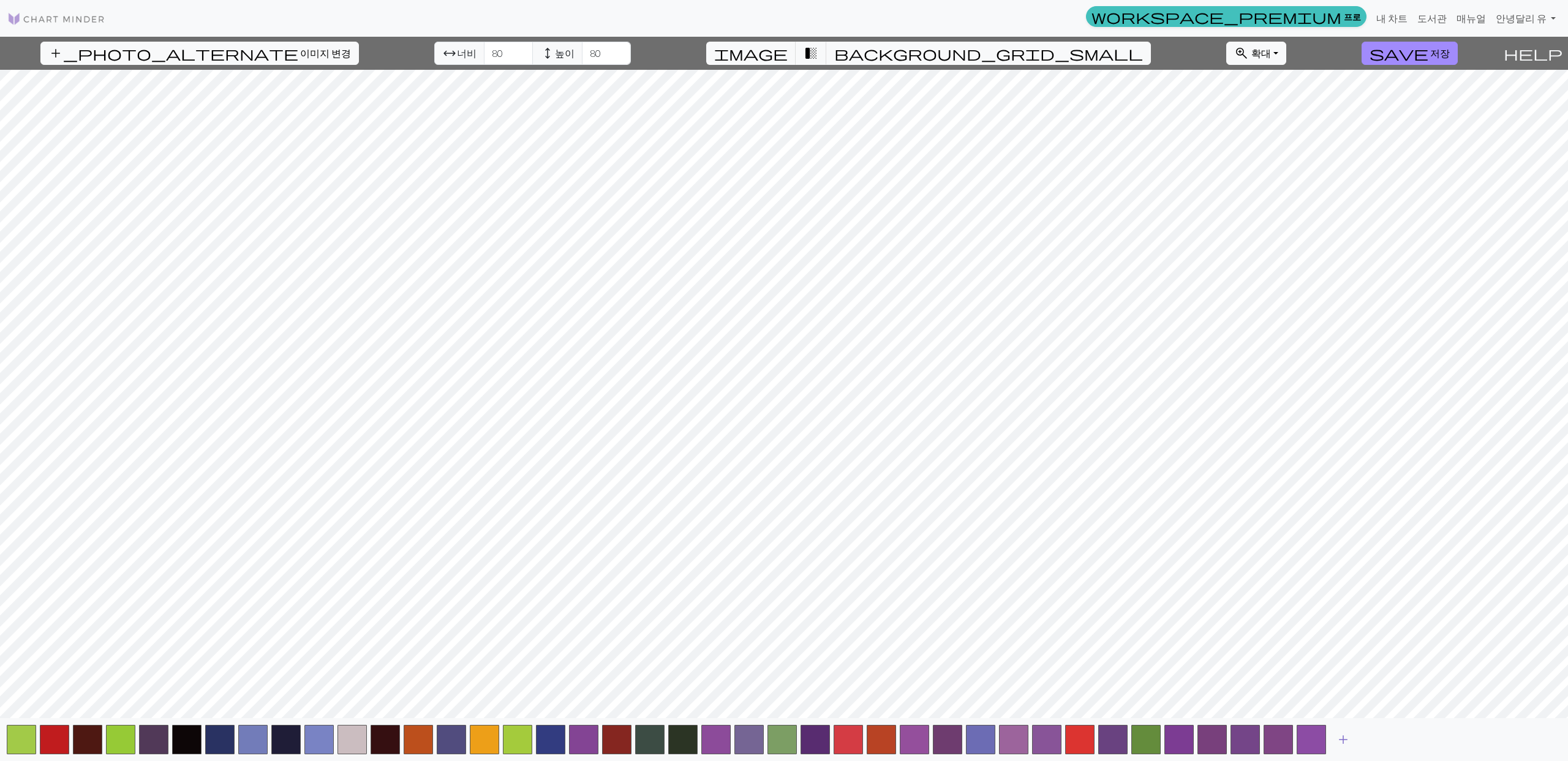
click at [1346, 738] on span "add" at bounding box center [1343, 740] width 15 height 17
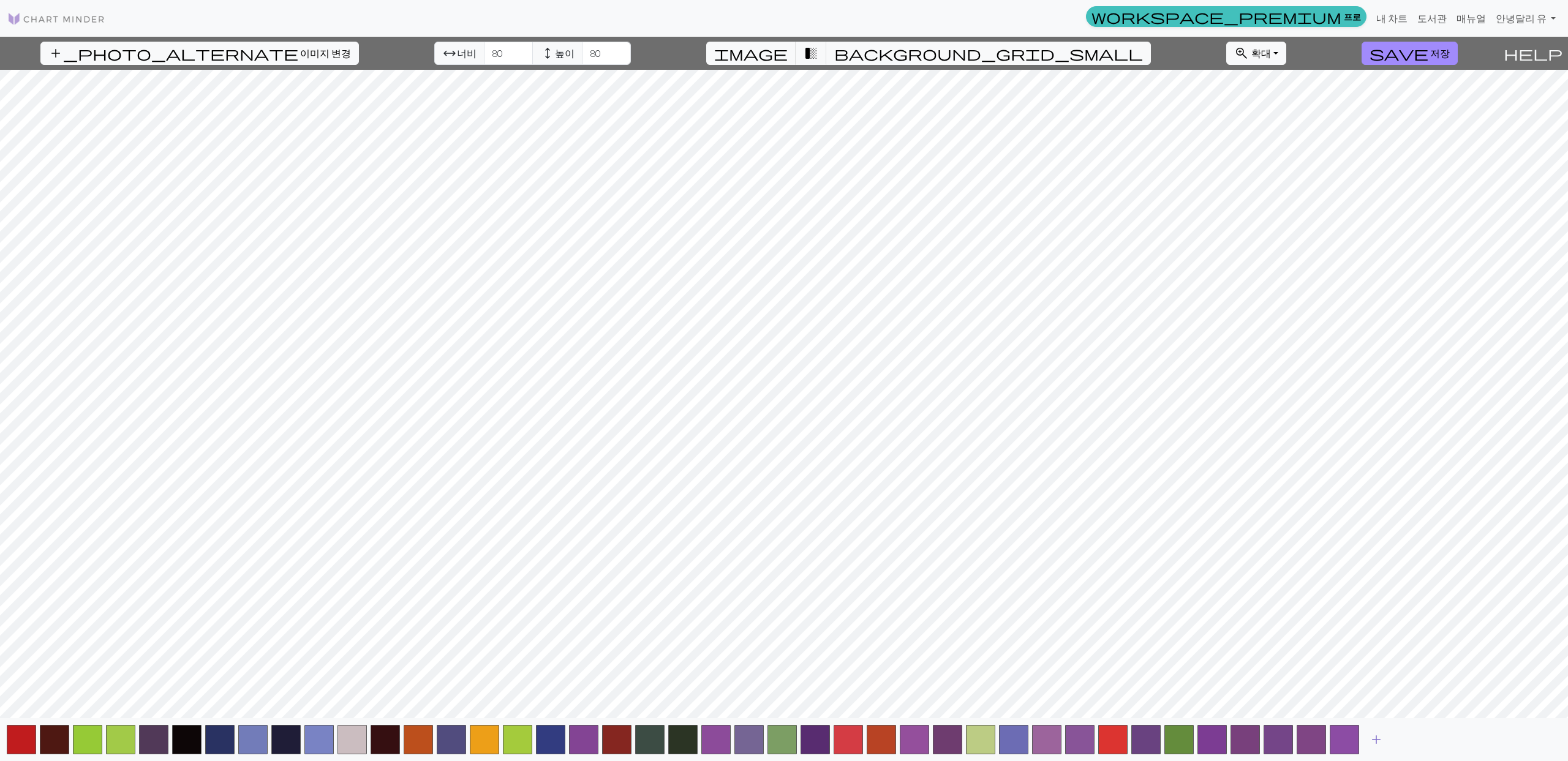
click at [1382, 743] on span "add" at bounding box center [1376, 740] width 15 height 17
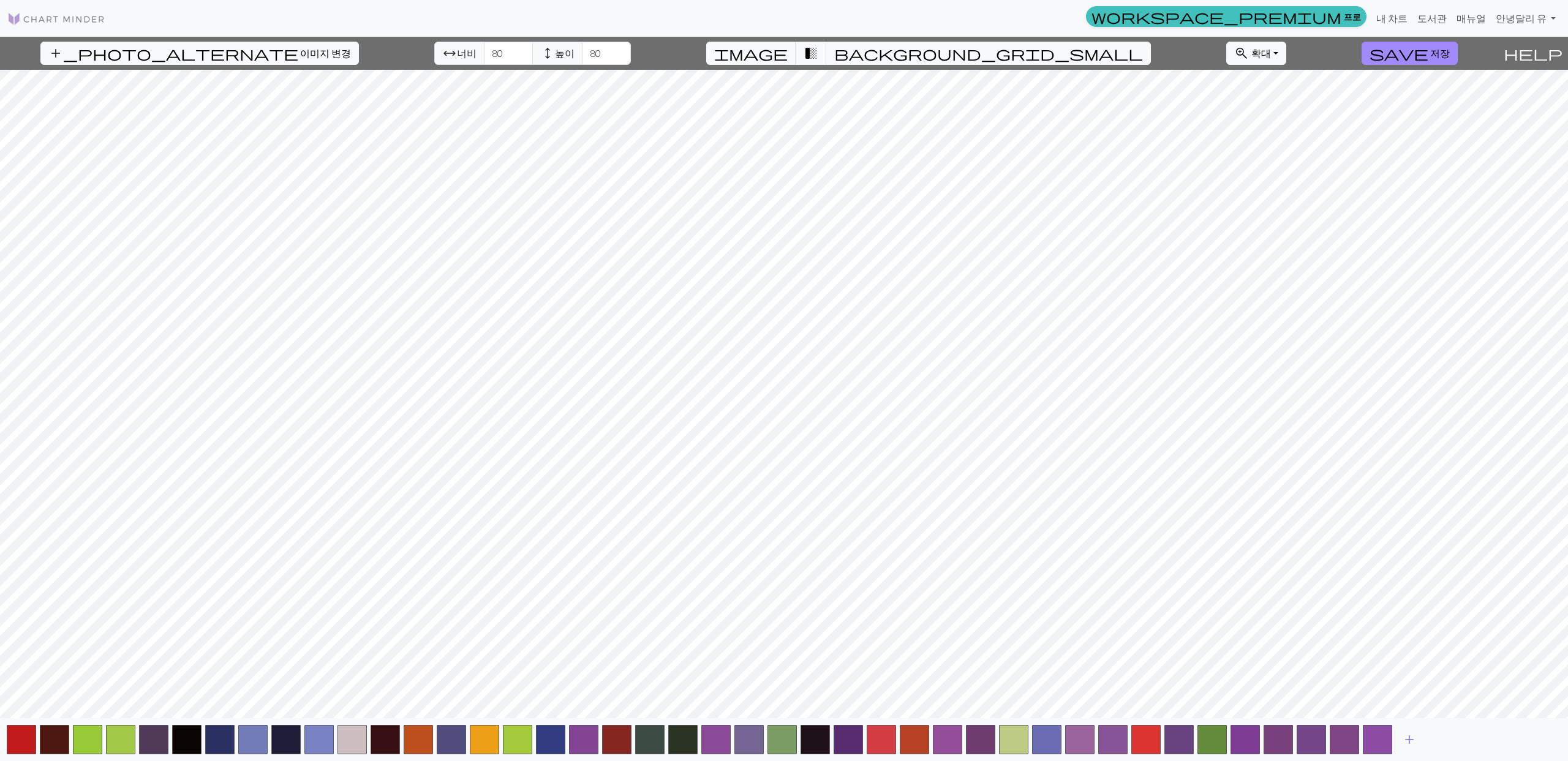
click at [1415, 742] on span "add" at bounding box center [1409, 740] width 15 height 17
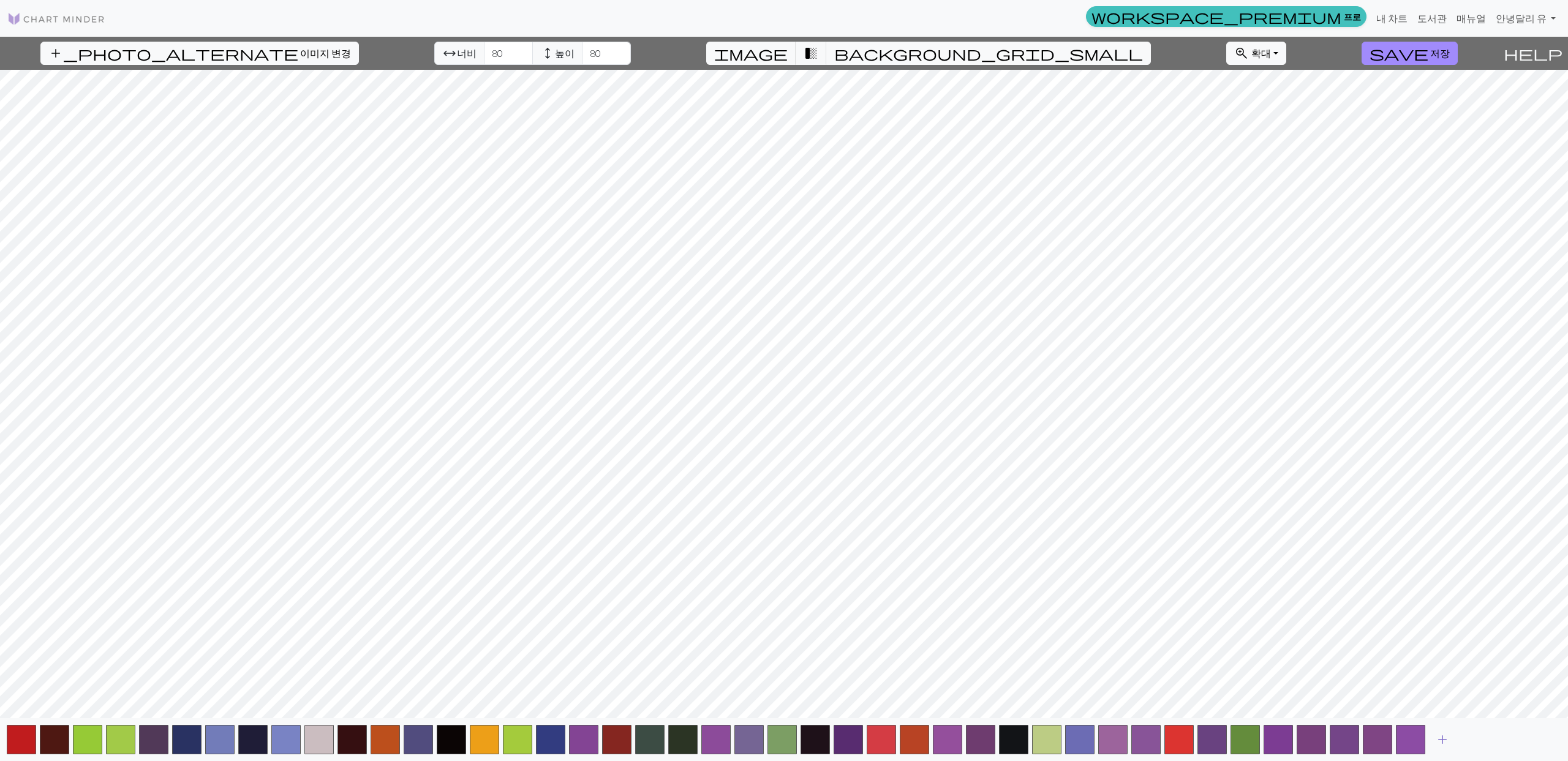
click at [1447, 742] on span "add" at bounding box center [1442, 740] width 15 height 17
click at [1474, 741] on span "add" at bounding box center [1475, 740] width 15 height 17
click at [1498, 740] on button "add" at bounding box center [1508, 740] width 31 height 24
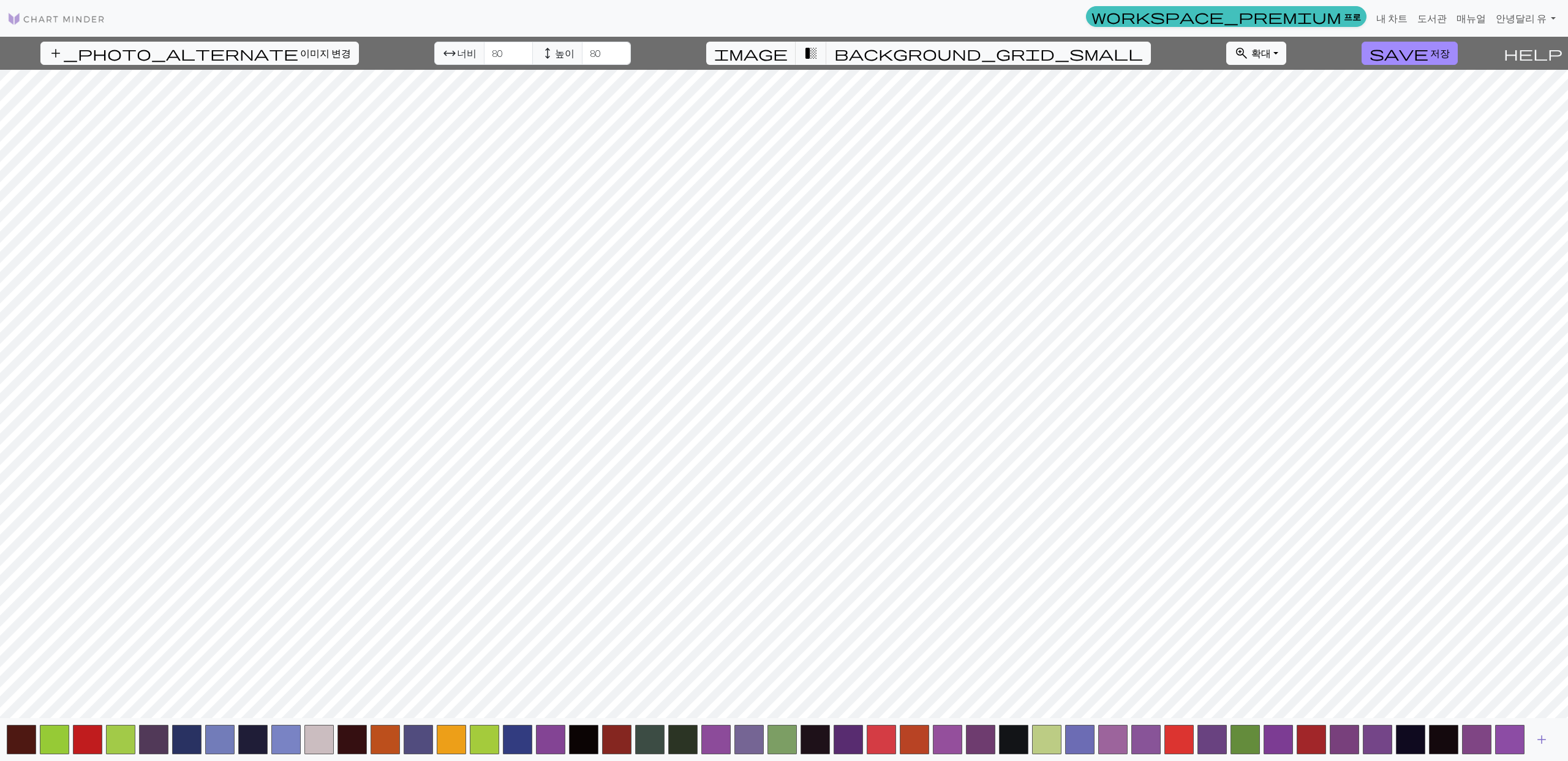
click at [1538, 740] on span "add" at bounding box center [1541, 740] width 15 height 17
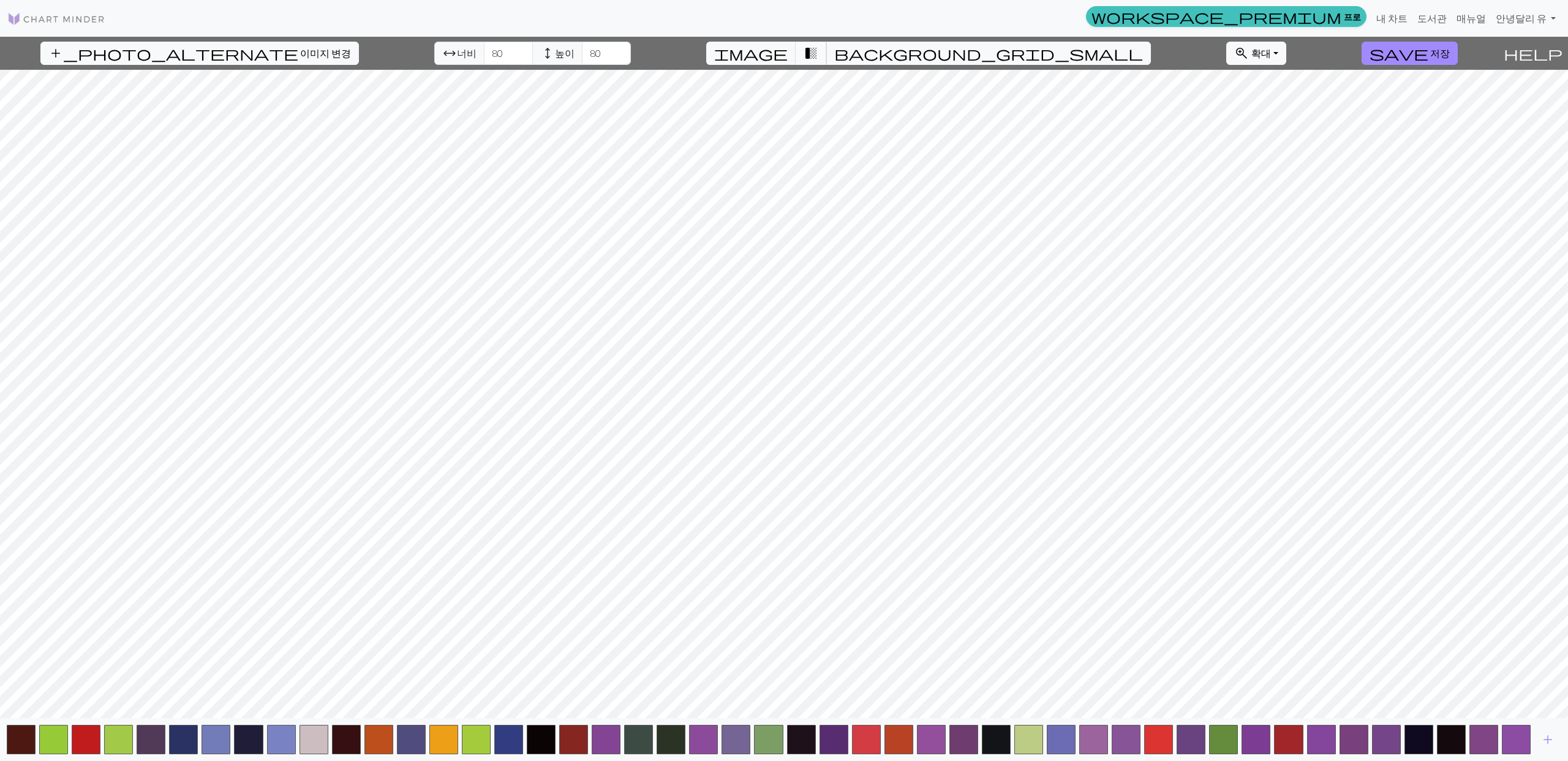
click at [818, 59] on span "transition_fade" at bounding box center [810, 53] width 15 height 17
click at [787, 54] on span "image" at bounding box center [751, 53] width 73 height 17
click at [818, 53] on span "transition_fade" at bounding box center [810, 53] width 15 height 17
click at [787, 55] on span "image" at bounding box center [751, 53] width 73 height 17
click at [818, 53] on span "transition_fade" at bounding box center [810, 53] width 15 height 17
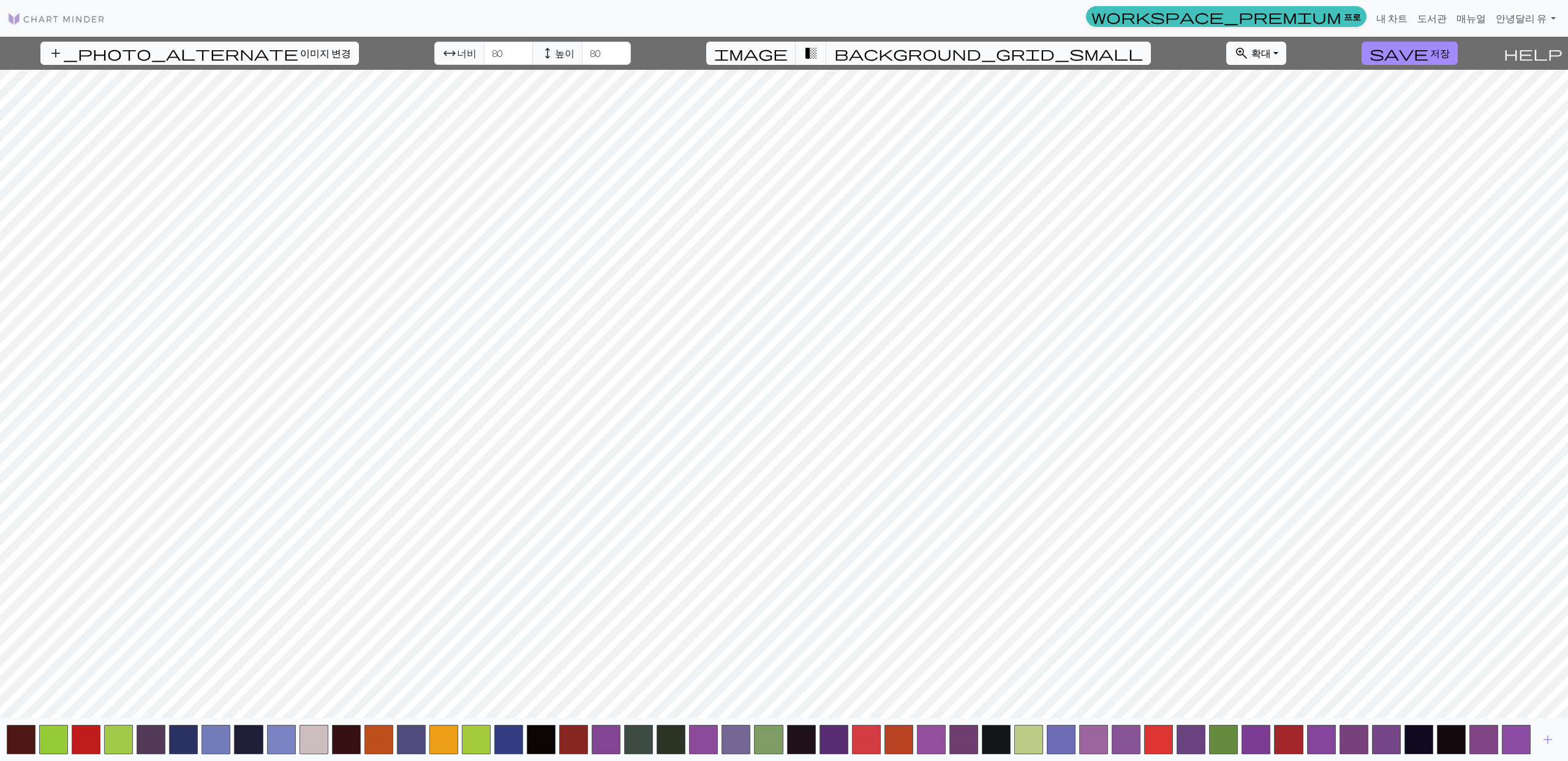
click at [888, 49] on span "background_grid_small" at bounding box center [988, 53] width 308 height 17
click at [818, 55] on span "transition_fade" at bounding box center [810, 53] width 15 height 17
click at [796, 53] on button "image" at bounding box center [751, 53] width 90 height 24
click at [818, 51] on span "transition_fade" at bounding box center [810, 53] width 15 height 17
click at [787, 56] on span "image" at bounding box center [751, 53] width 73 height 17
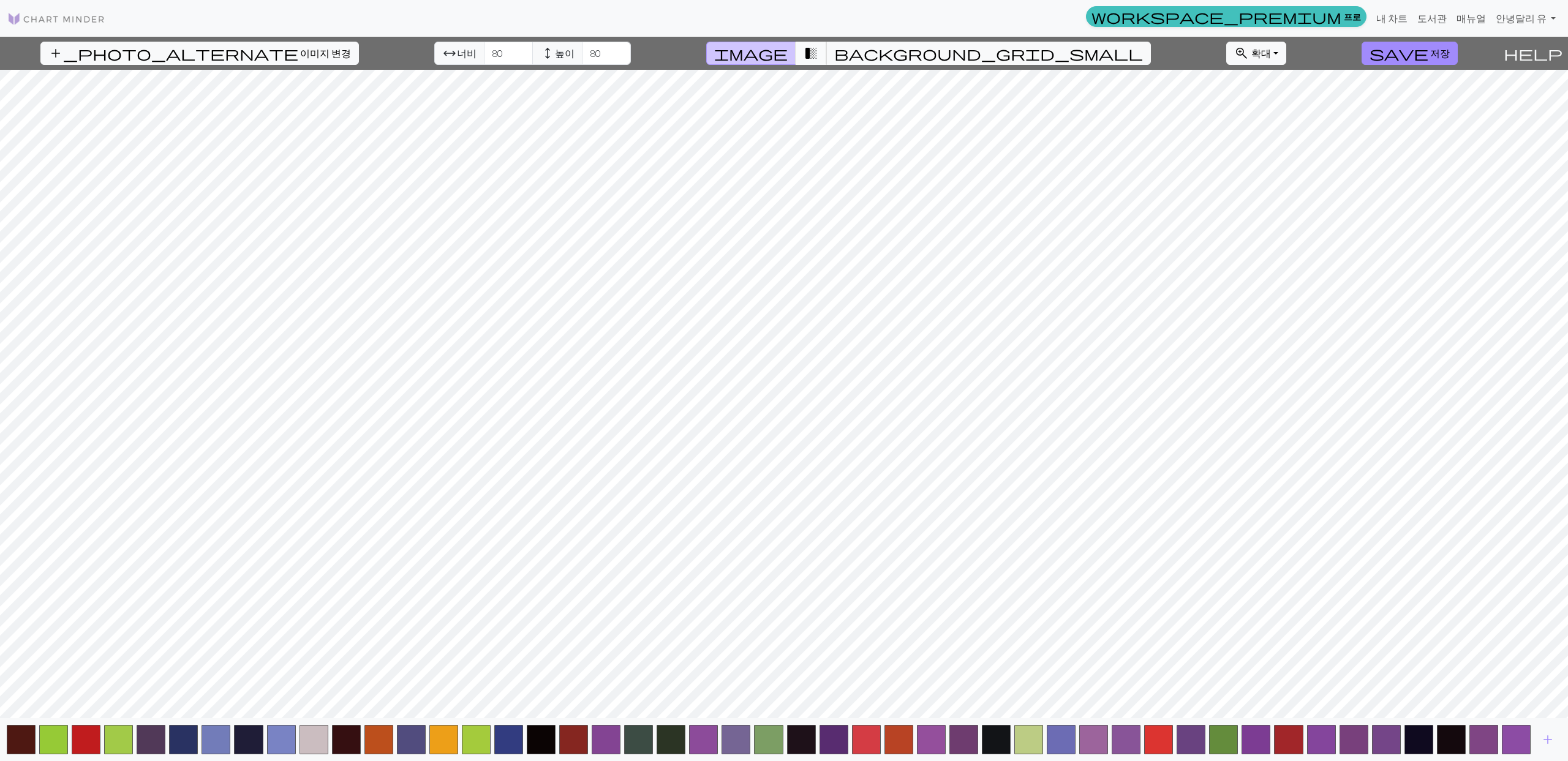
click at [818, 55] on span "transition_fade" at bounding box center [810, 53] width 15 height 17
drag, startPoint x: 471, startPoint y: 55, endPoint x: 389, endPoint y: 45, distance: 82.6
click at [397, 49] on div "add_photo_alternate 이미지 변경 arrow_range 너비 80 height 높이 80 image transition_fade…" at bounding box center [749, 53] width 1498 height 33
type input "60"
click at [582, 52] on input "80" at bounding box center [606, 53] width 49 height 24
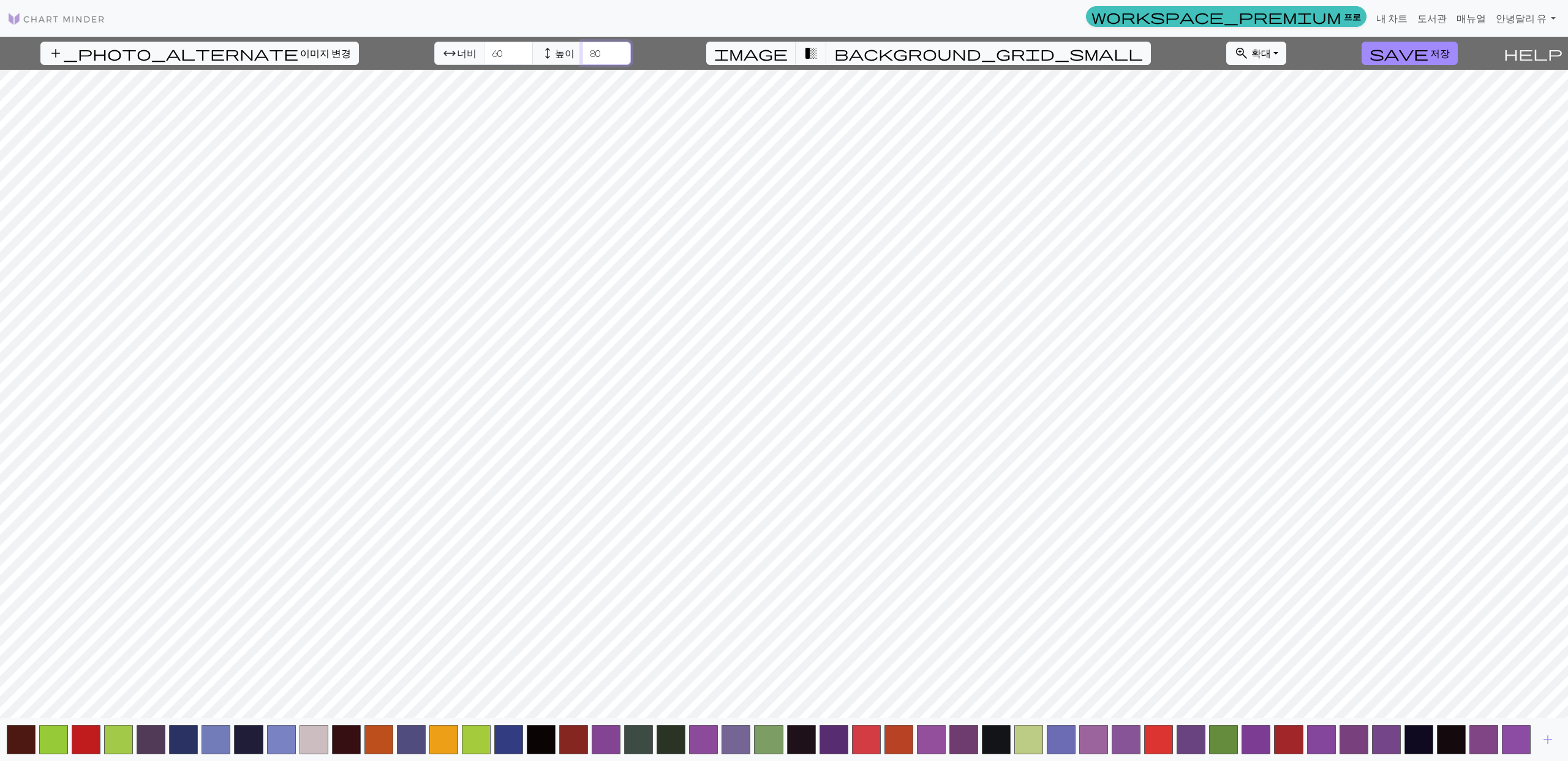
click at [582, 52] on input "80" at bounding box center [606, 53] width 49 height 24
type input "60"
drag, startPoint x: 464, startPoint y: 58, endPoint x: 437, endPoint y: 52, distance: 27.7
click at [438, 53] on div "arrow_range 너비 60 height 높이 60" at bounding box center [532, 53] width 197 height 24
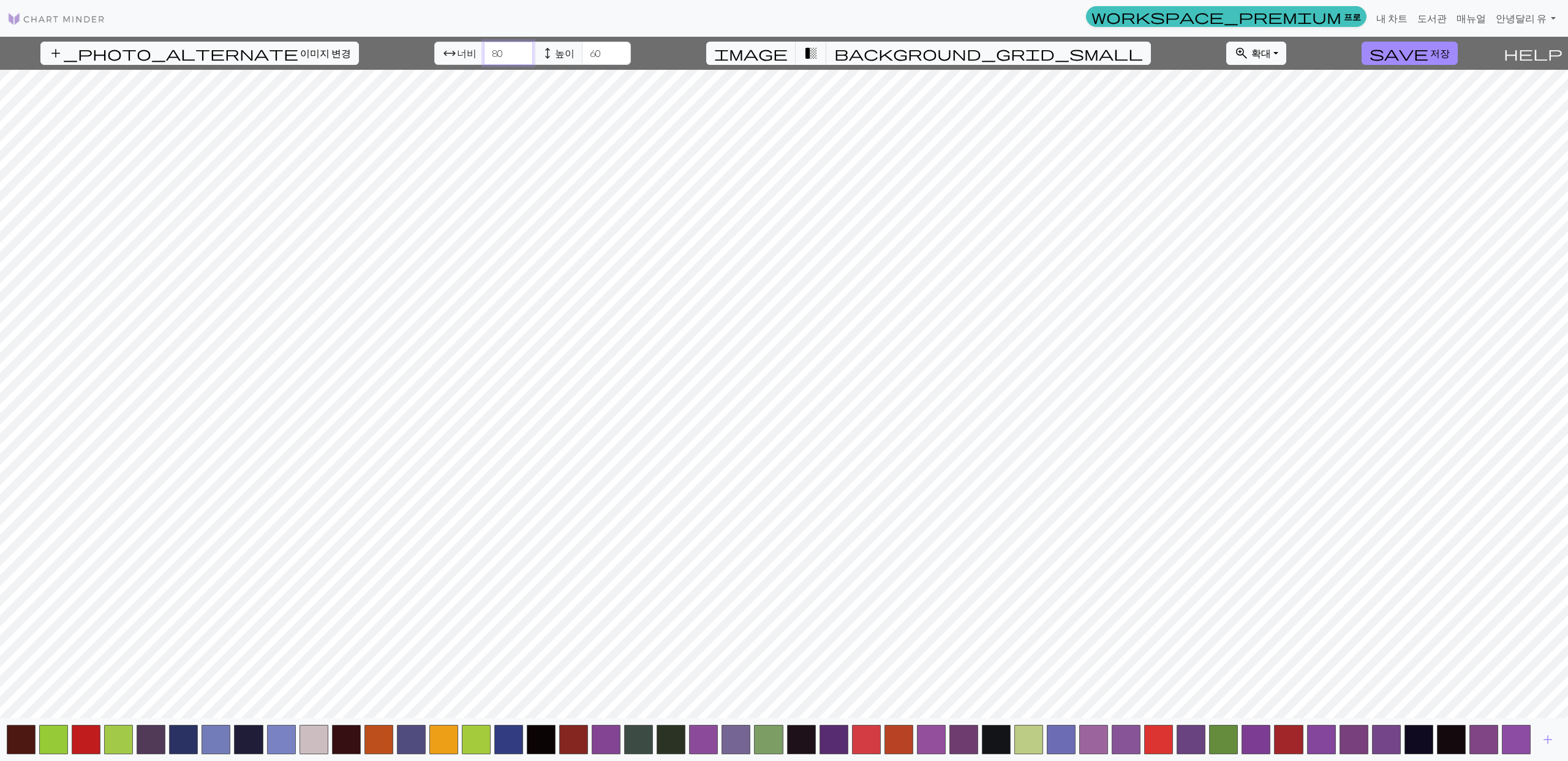
type input "80"
click at [582, 46] on input "60" at bounding box center [606, 53] width 49 height 24
click at [582, 49] on input "60" at bounding box center [606, 53] width 49 height 24
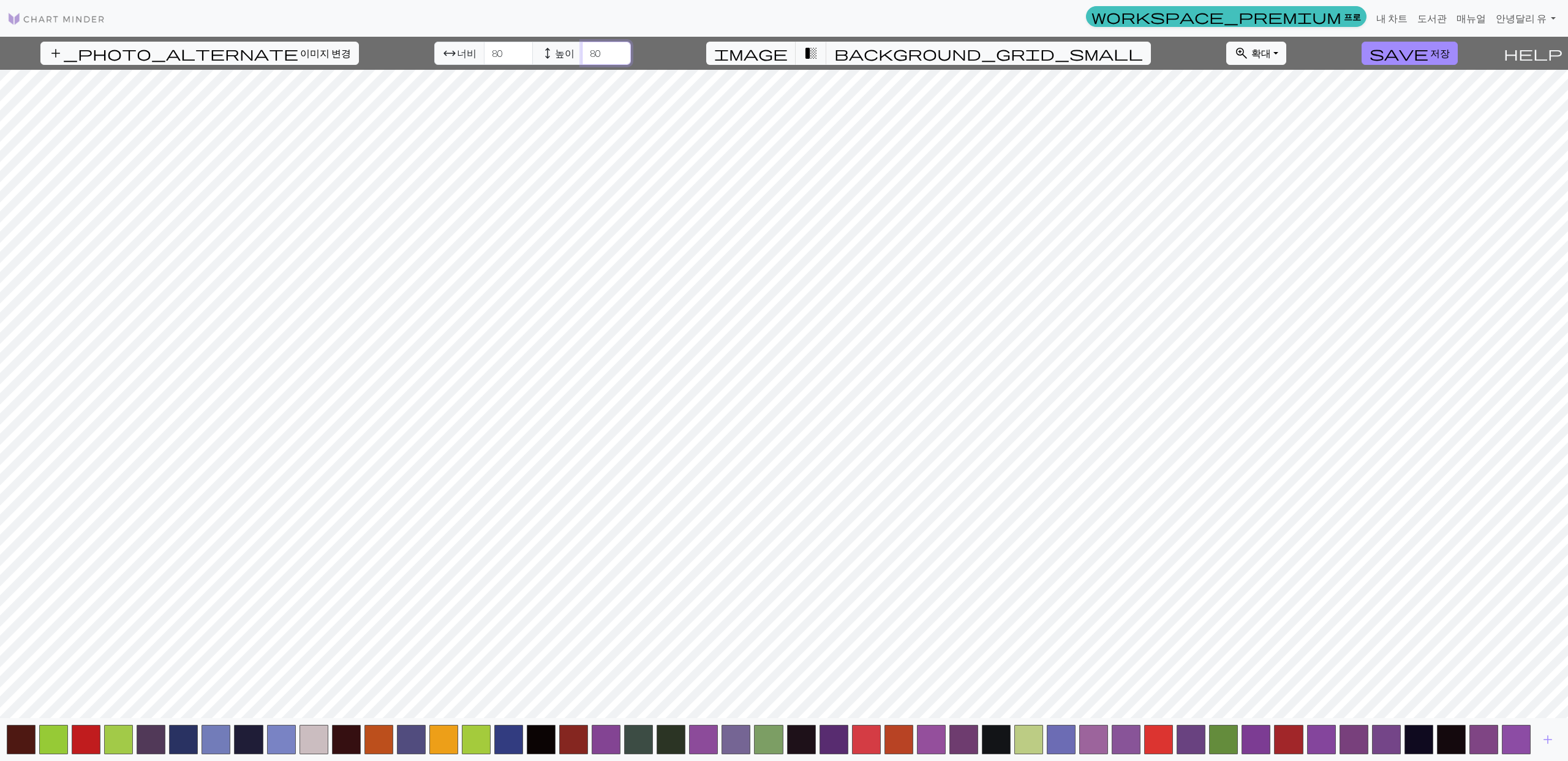
type input "80"
click at [484, 55] on input "80" at bounding box center [508, 53] width 49 height 24
type input "60"
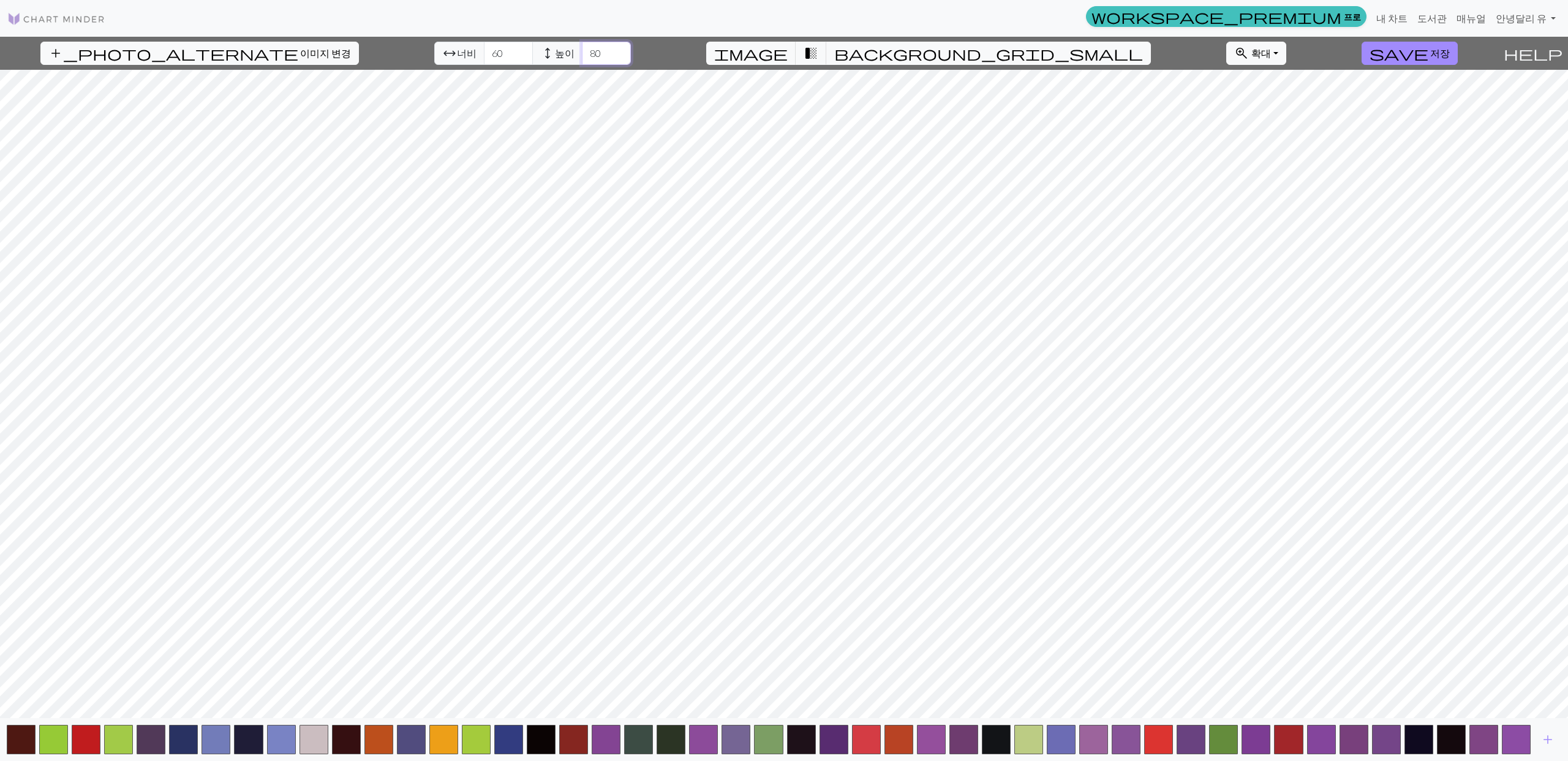
click at [582, 55] on input "80" at bounding box center [606, 53] width 49 height 24
type input "60"
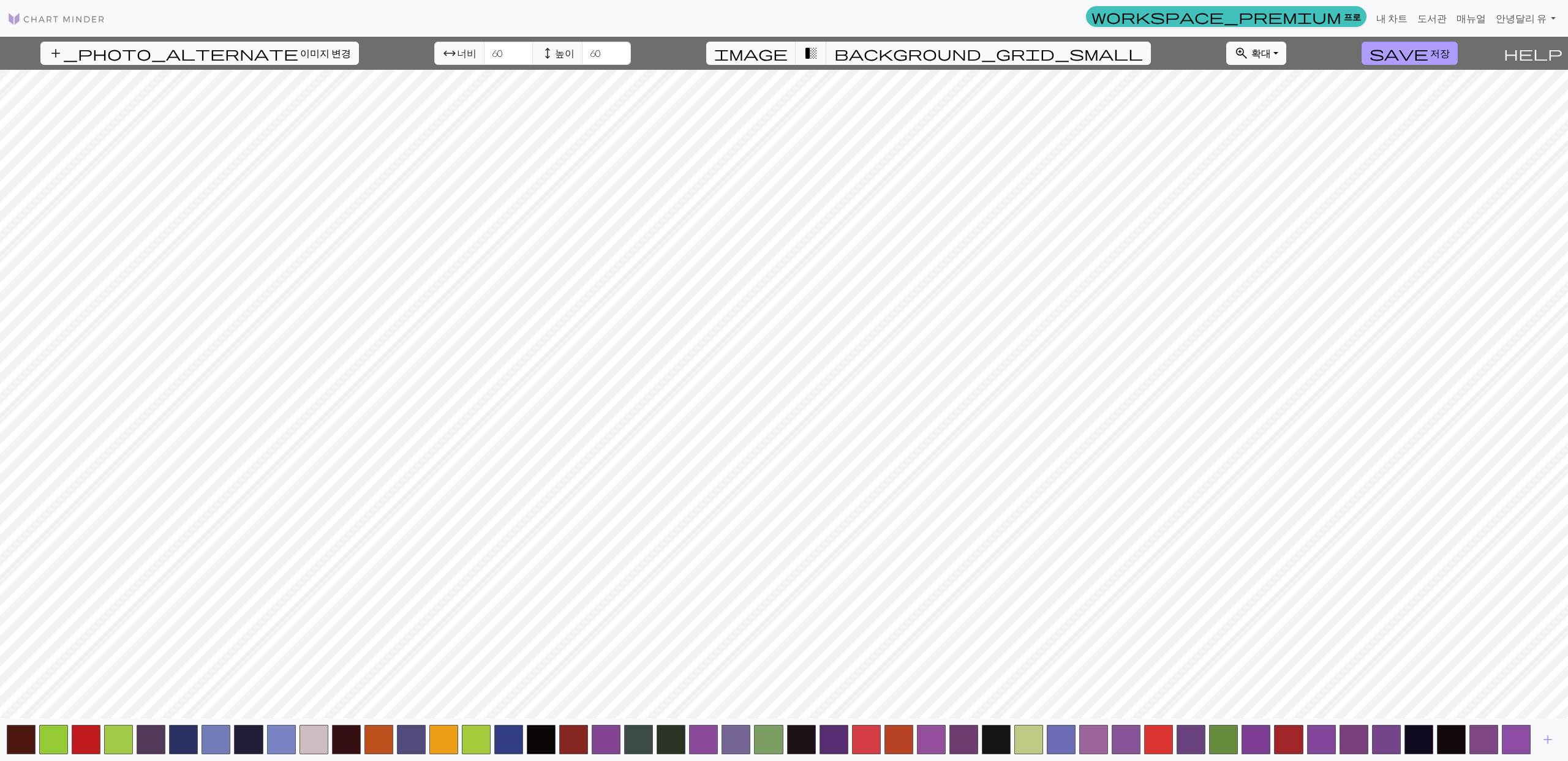
click at [1429, 53] on button "save 저장" at bounding box center [1409, 53] width 96 height 24
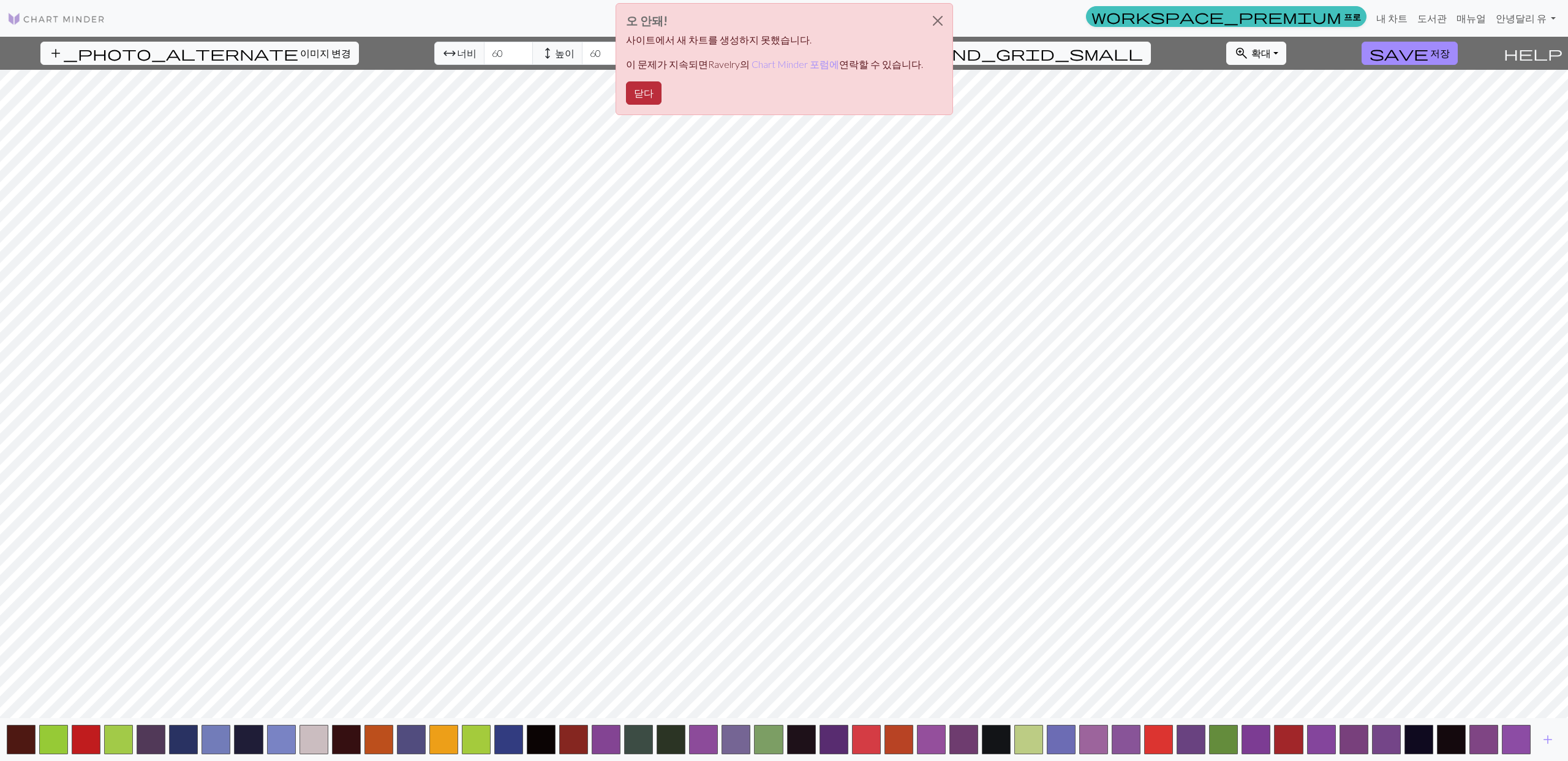
click at [661, 87] on button "닫다" at bounding box center [643, 94] width 35 height 24
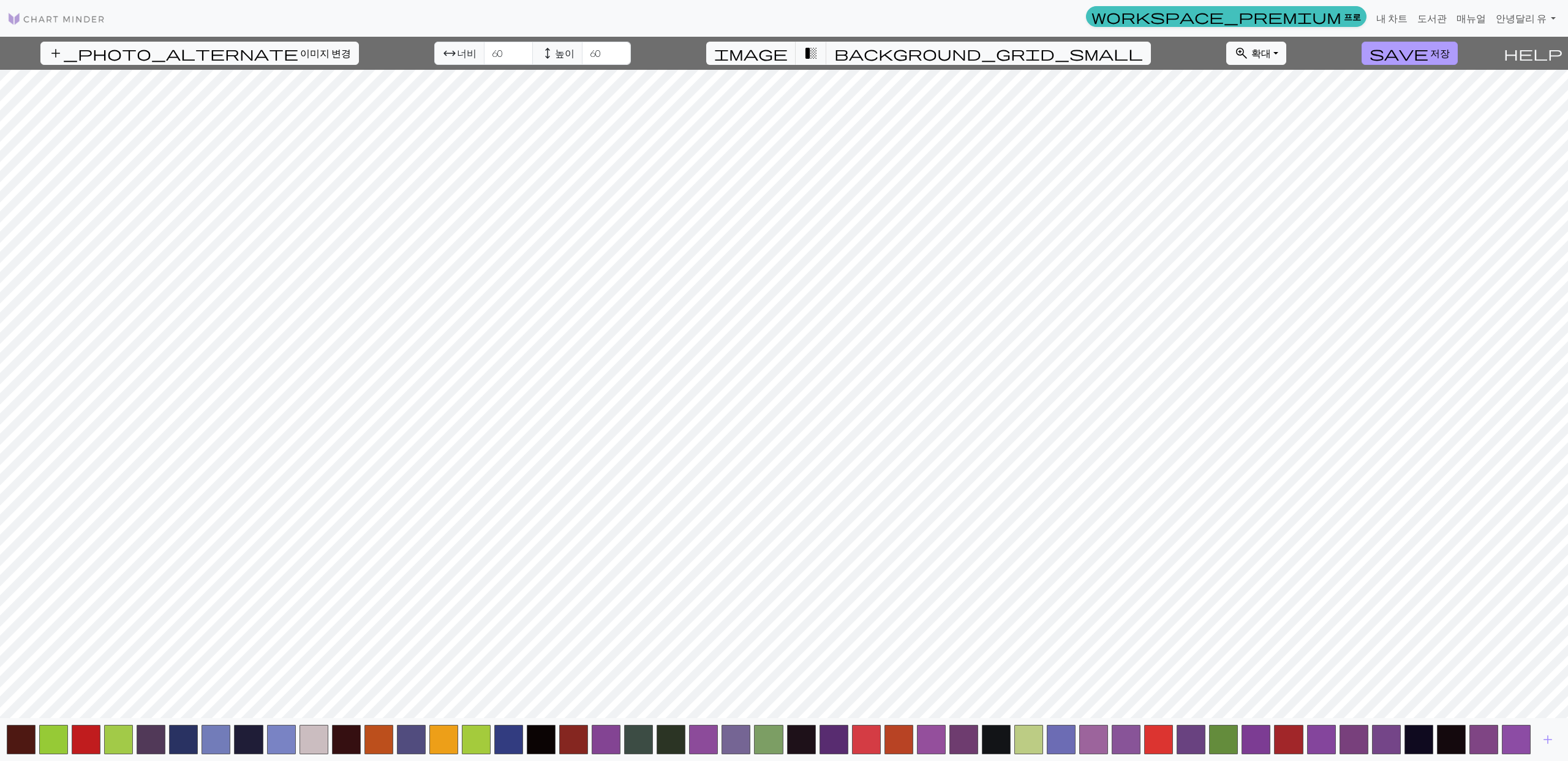
click at [1408, 62] on button "save 저장" at bounding box center [1409, 53] width 96 height 24
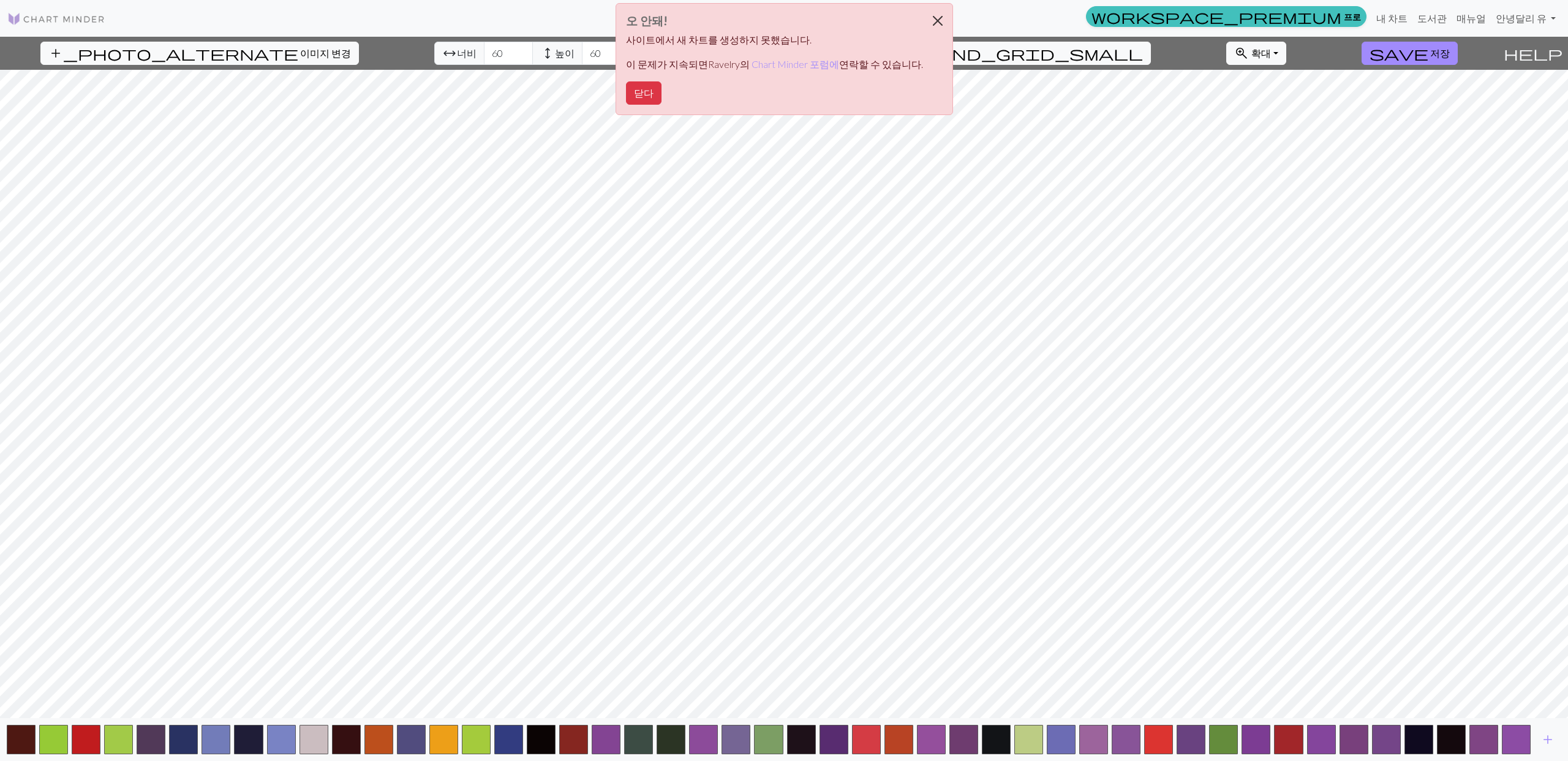
click at [929, 24] on button "닫다" at bounding box center [938, 20] width 29 height 34
